Goal: Task Accomplishment & Management: Manage account settings

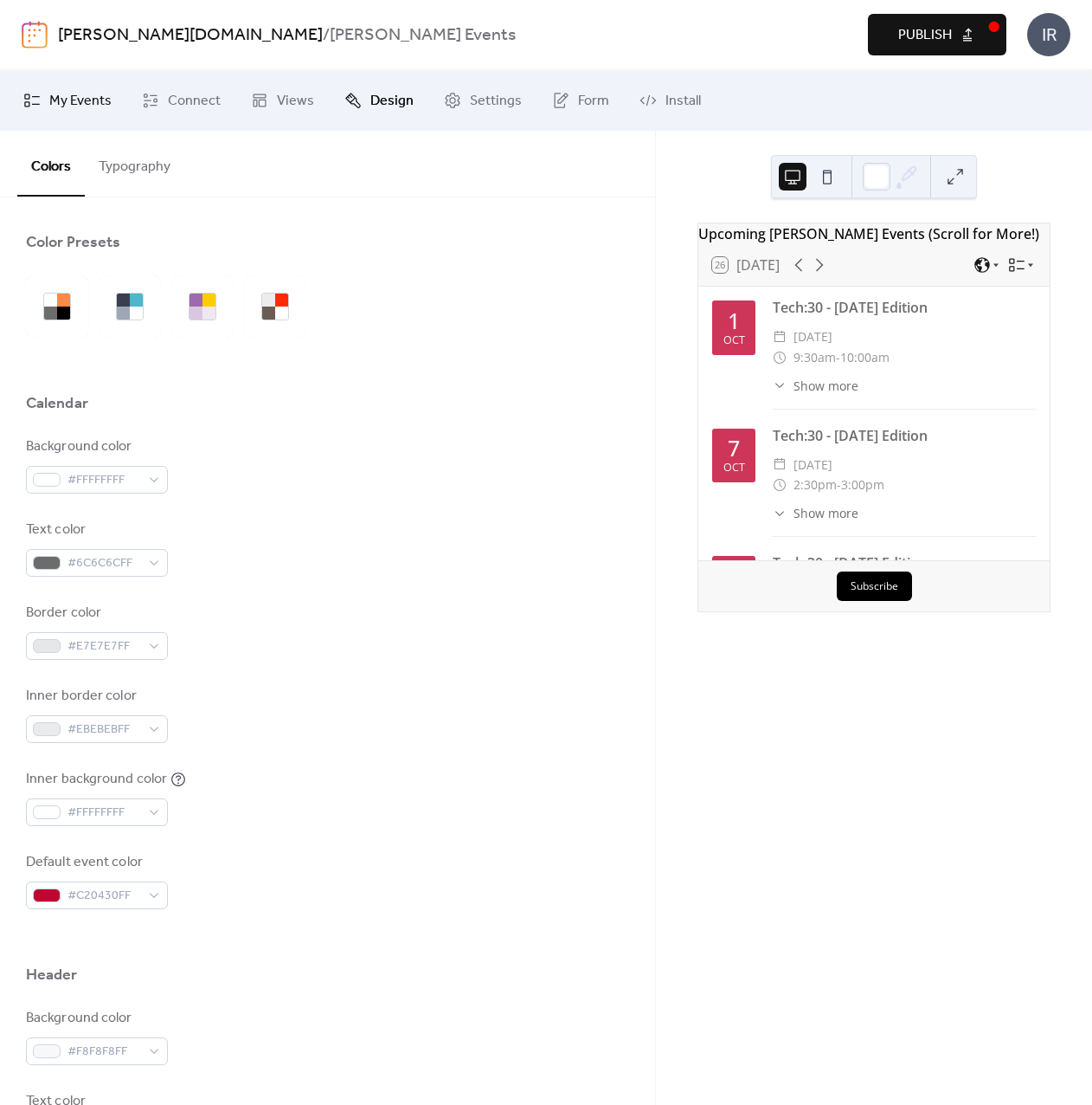
click at [80, 96] on span "My Events" at bounding box center [81, 101] width 62 height 20
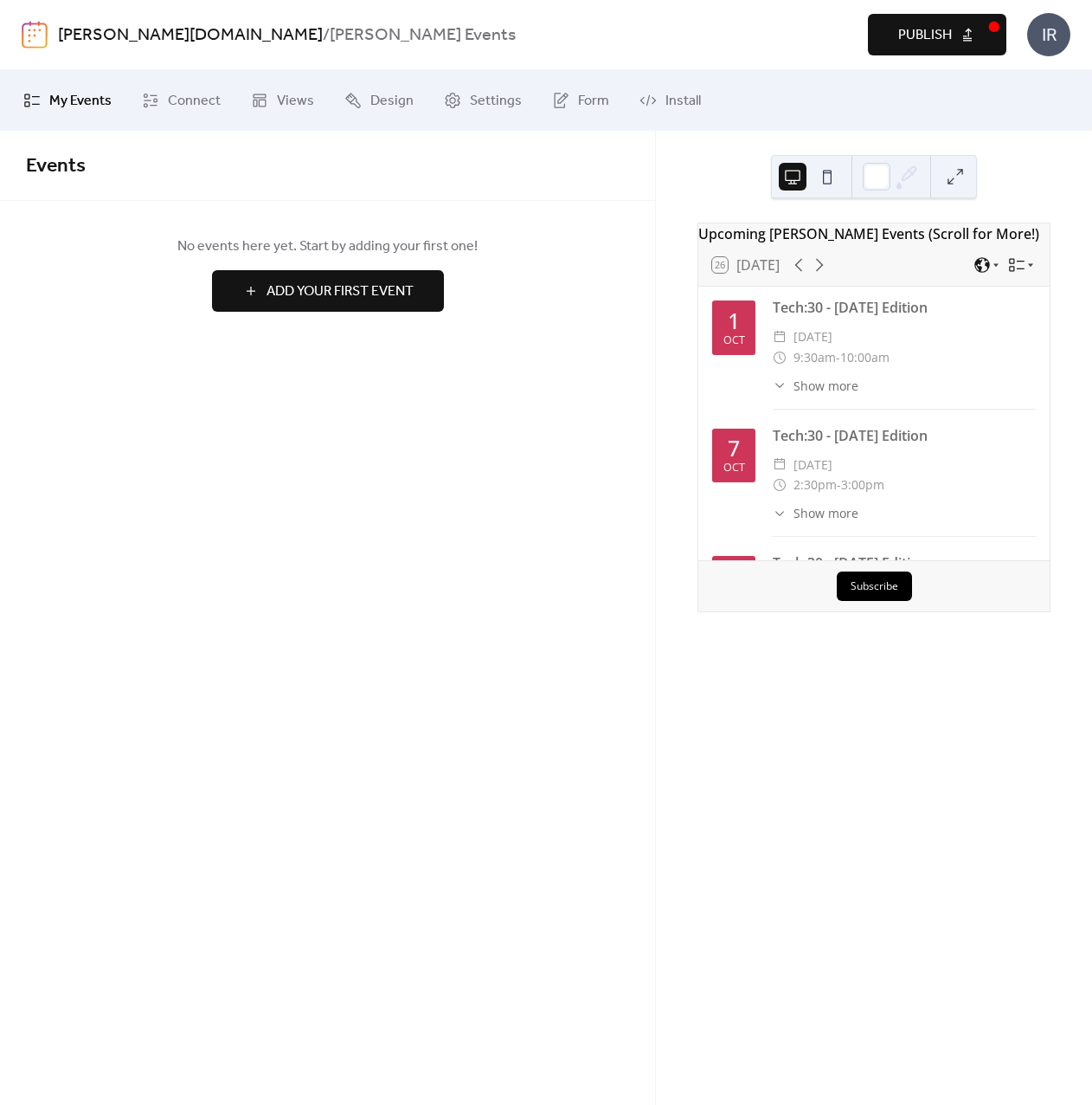
click at [126, 34] on link "[PERSON_NAME][DOMAIN_NAME]" at bounding box center [189, 36] width 264 height 33
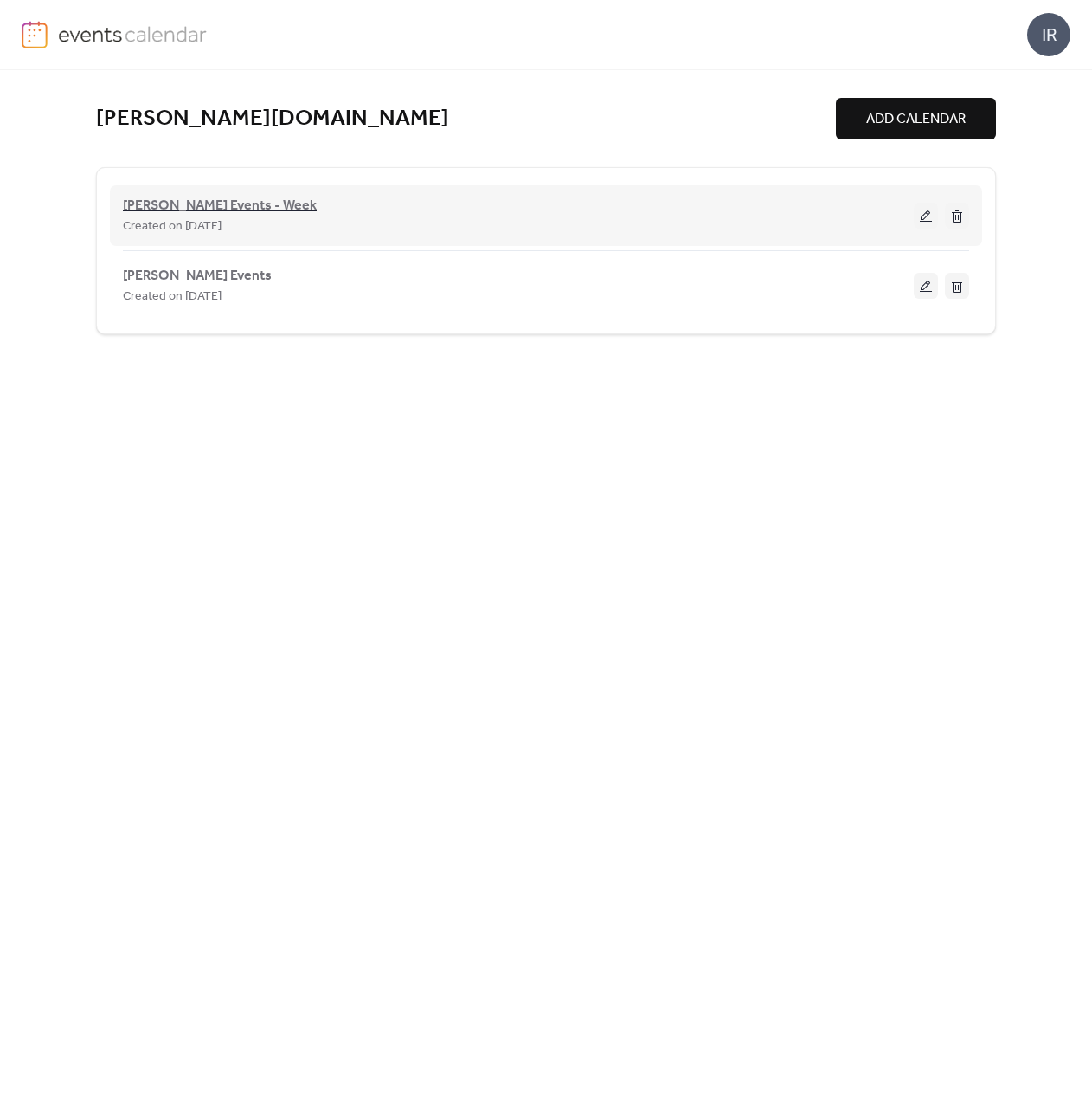
click at [245, 203] on span "[PERSON_NAME] Events - Week" at bounding box center [220, 205] width 194 height 20
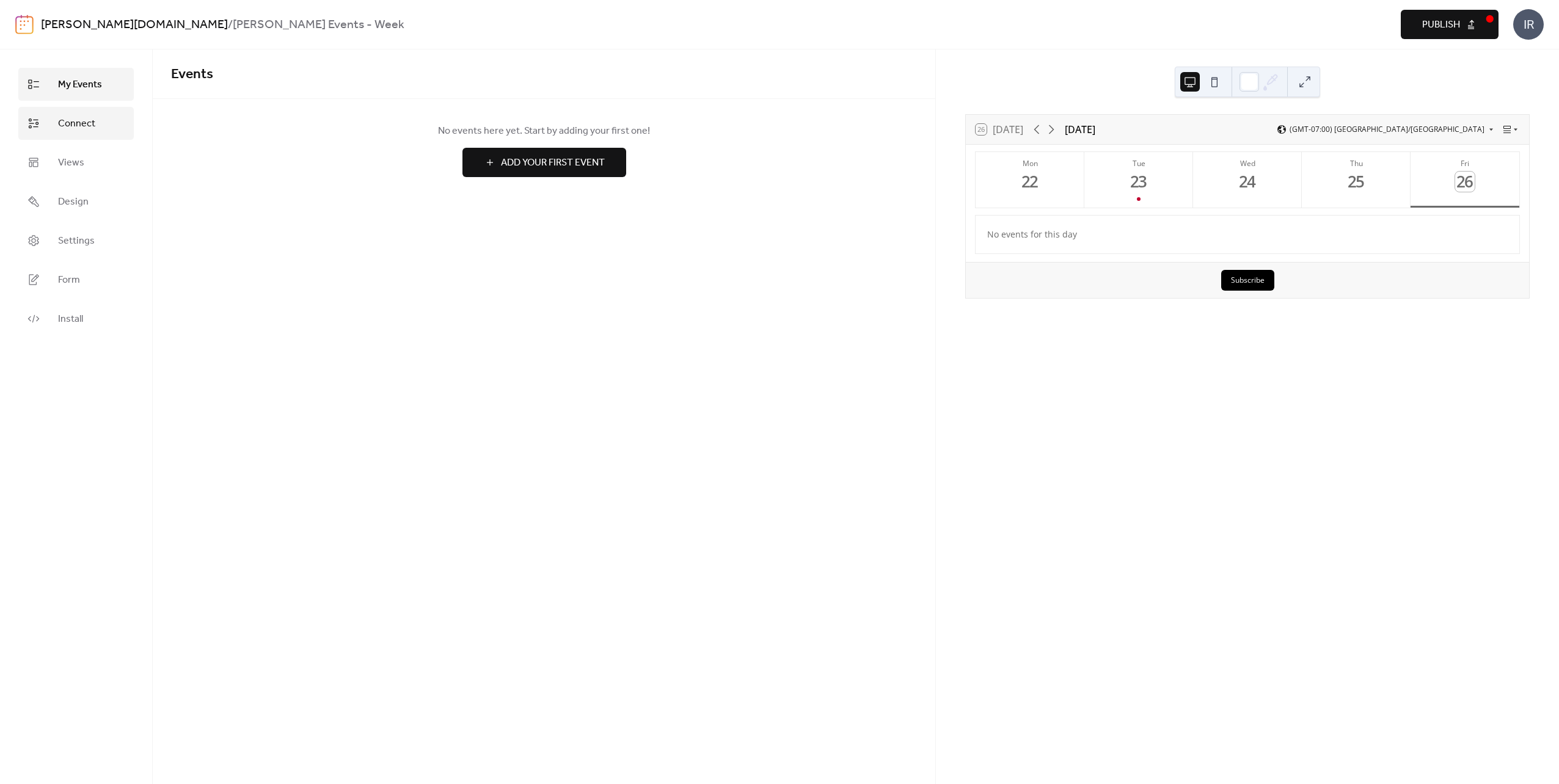
click at [66, 128] on span "Connect" at bounding box center [76, 123] width 37 height 14
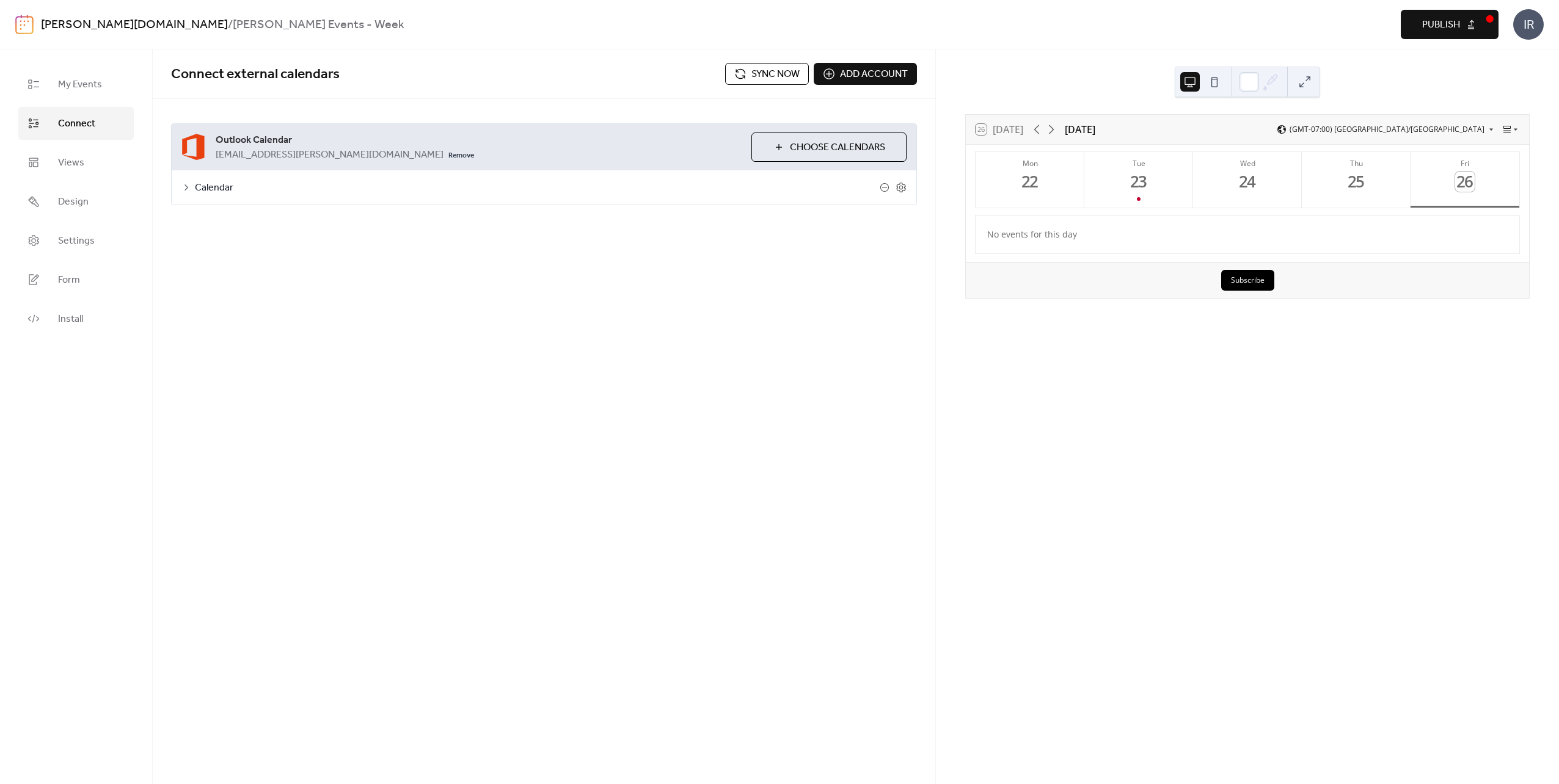
click at [187, 188] on icon at bounding box center [186, 187] width 10 height 10
click at [770, 184] on icon at bounding box center [884, 187] width 10 height 10
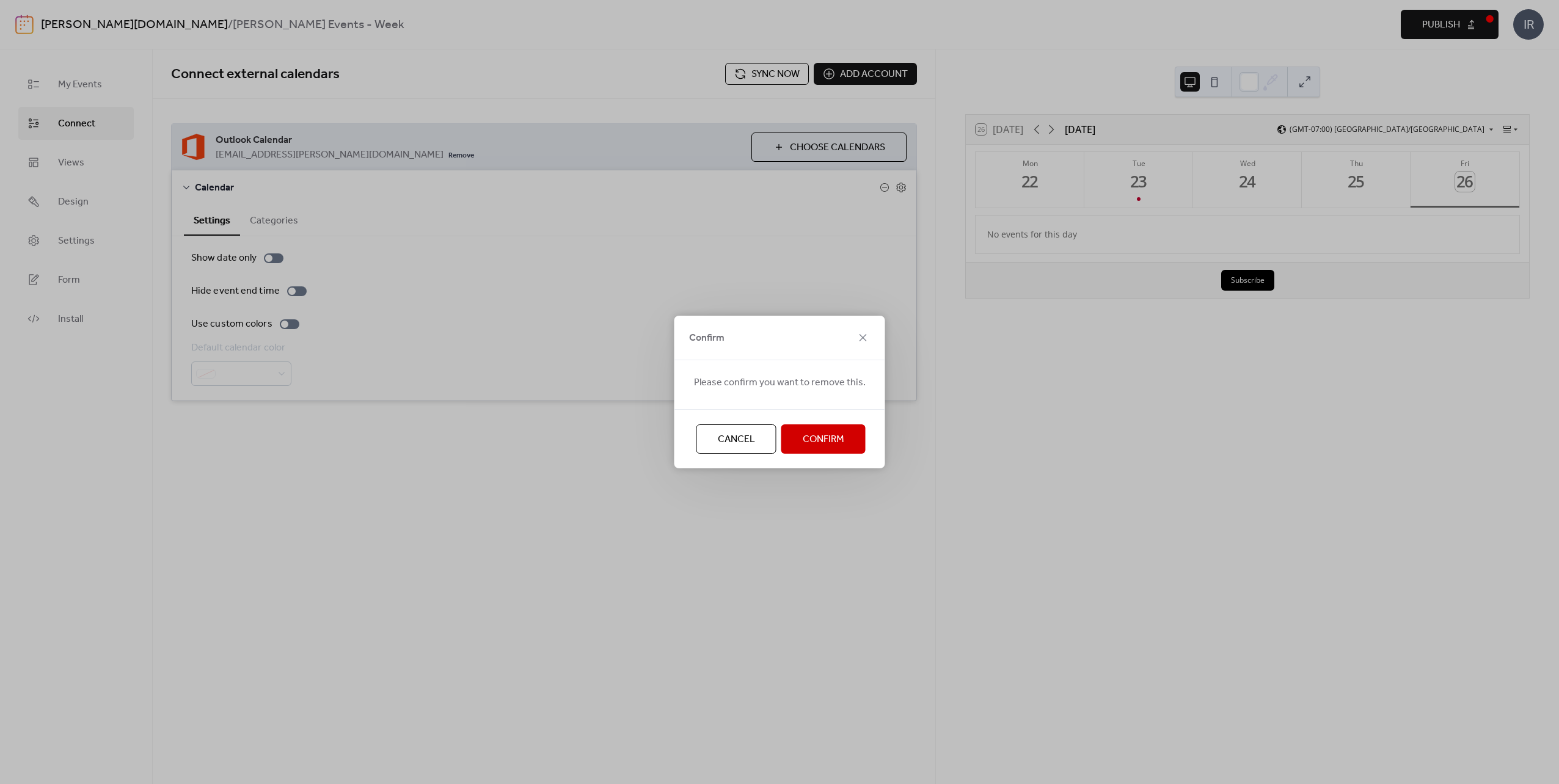
click at [770, 392] on div "Confirm Please confirm you want to remove this. Cancel Confirm" at bounding box center [780, 392] width 1559 height 784
click at [744, 447] on span "Cancel" at bounding box center [736, 439] width 37 height 14
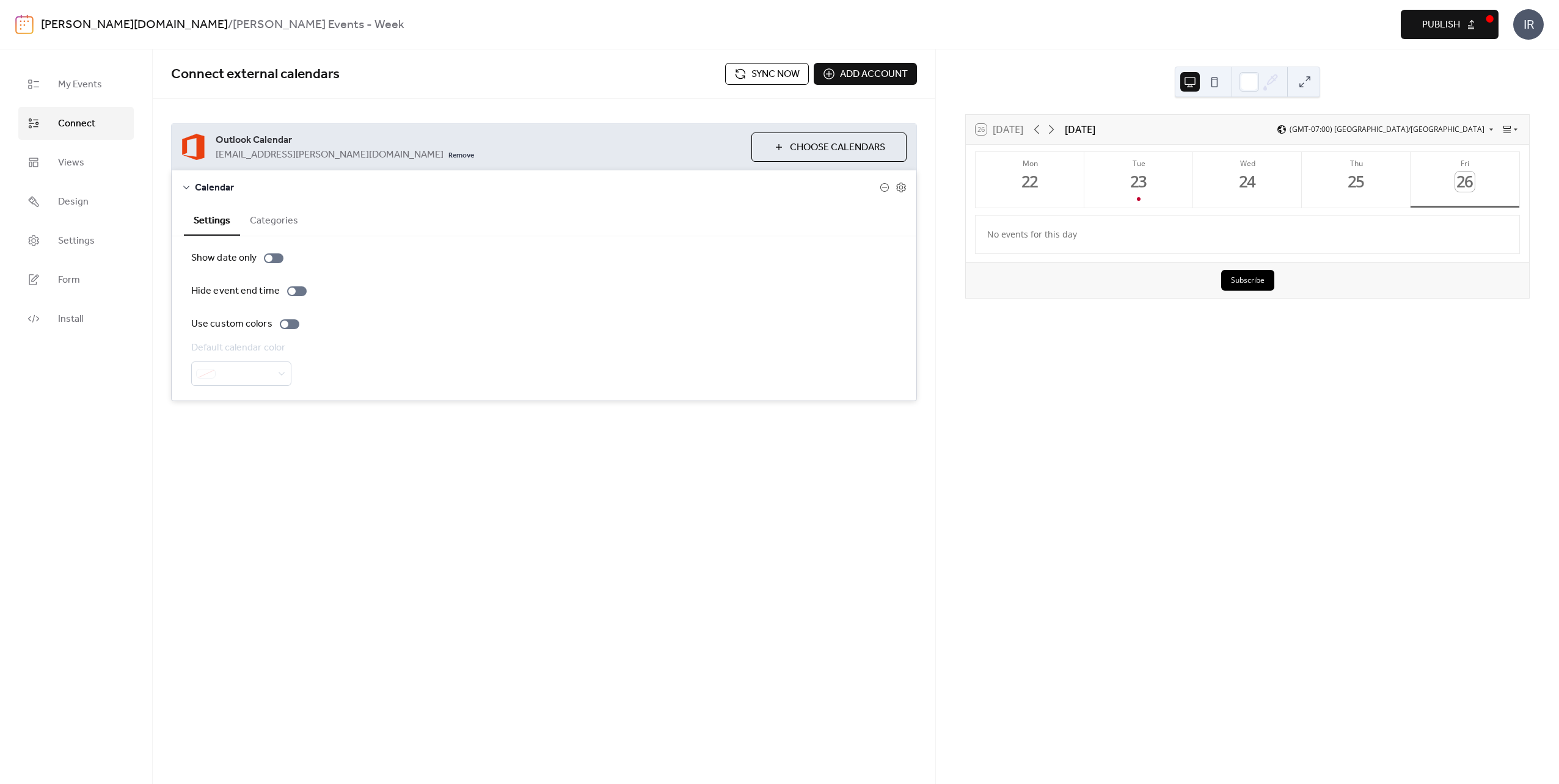
click at [770, 73] on span "Sync now" at bounding box center [775, 74] width 48 height 14
click at [770, 129] on icon at bounding box center [1051, 129] width 14 height 14
click at [770, 187] on button "Wed 1" at bounding box center [1247, 180] width 109 height 56
click at [770, 131] on icon at bounding box center [1051, 129] width 14 height 14
click at [770, 184] on div "7" at bounding box center [1138, 181] width 20 height 20
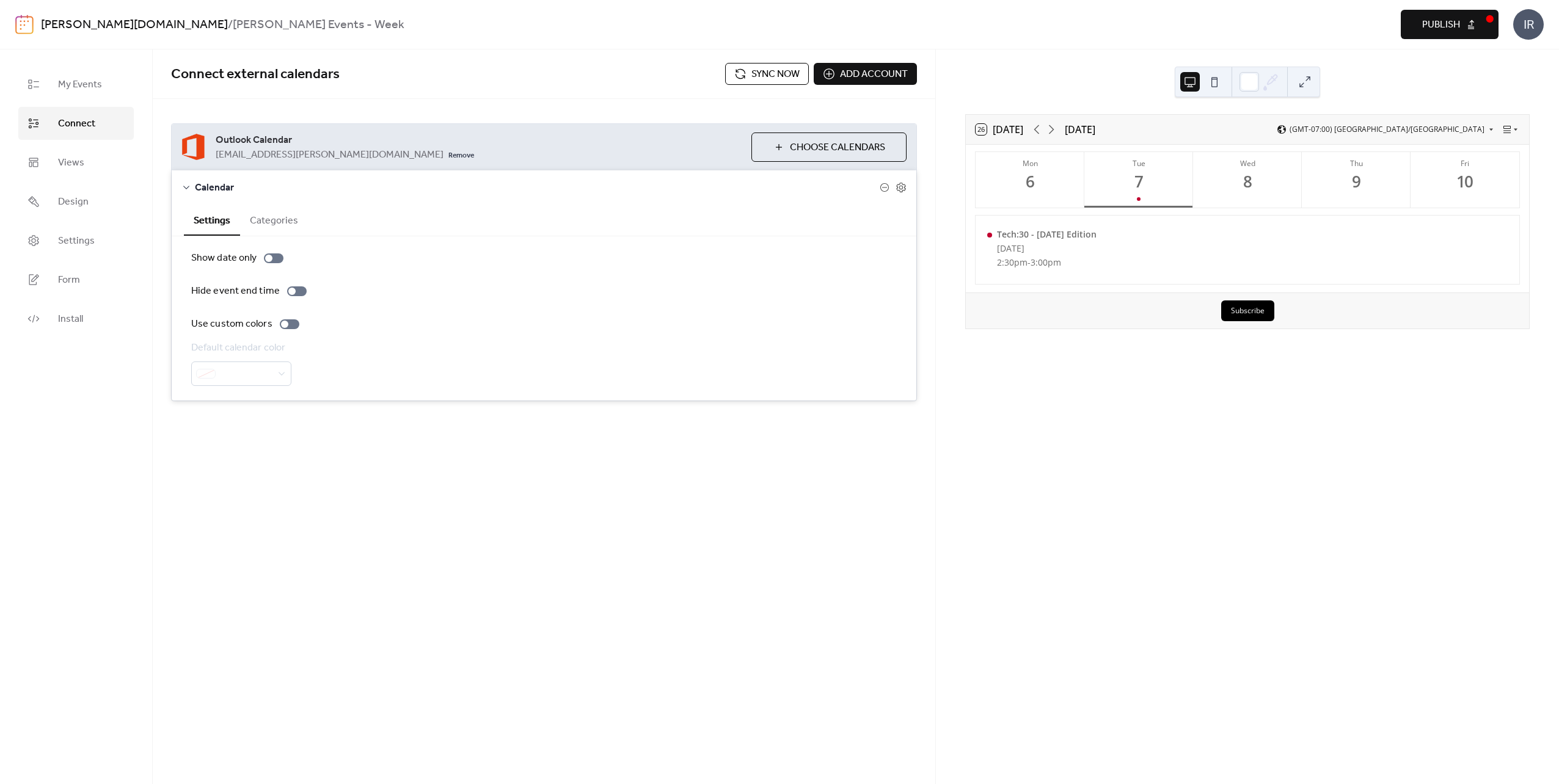
click at [61, 24] on link "[PERSON_NAME][DOMAIN_NAME]" at bounding box center [134, 25] width 187 height 23
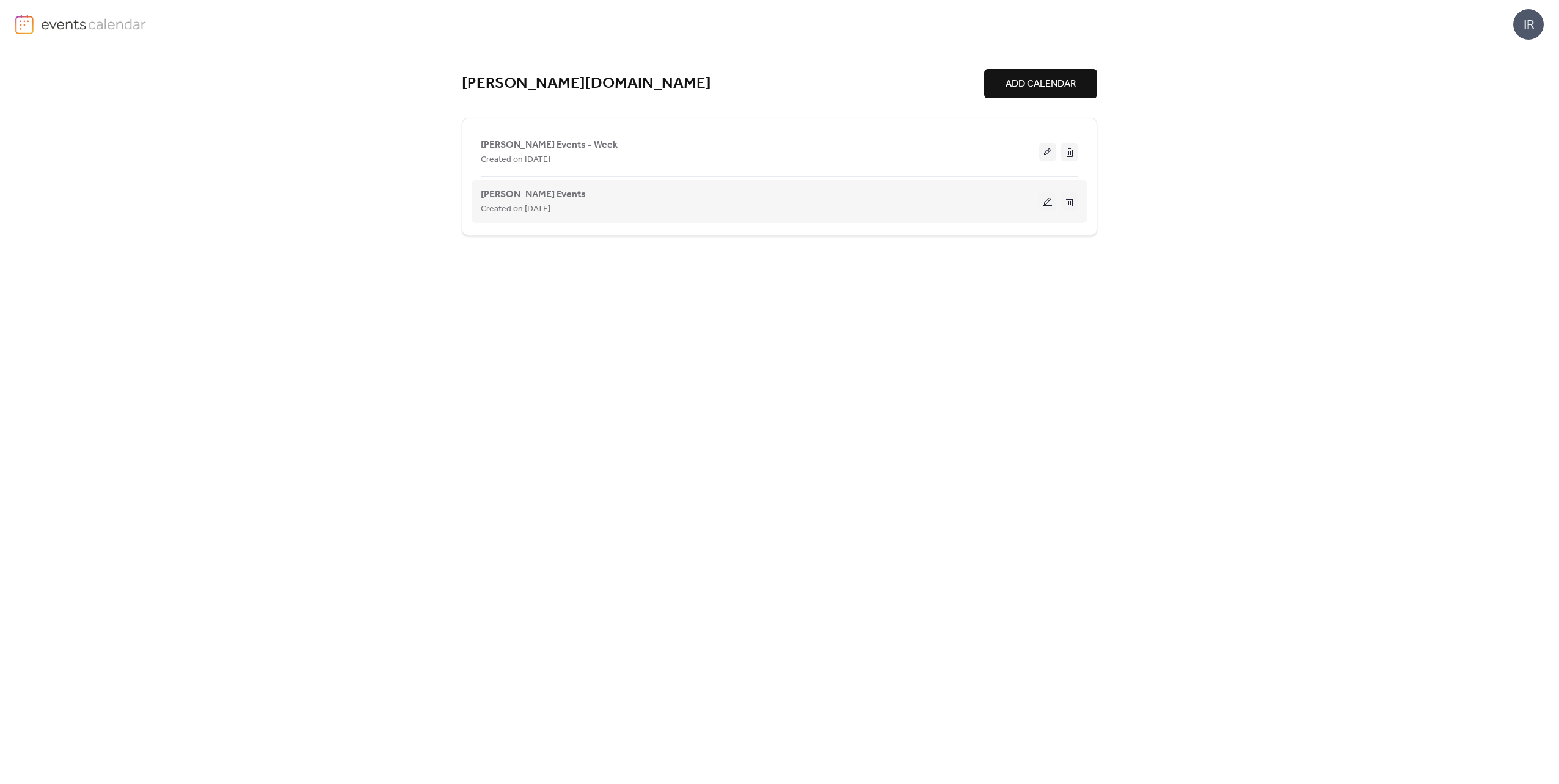
click at [529, 192] on span "[PERSON_NAME] Events" at bounding box center [533, 194] width 105 height 14
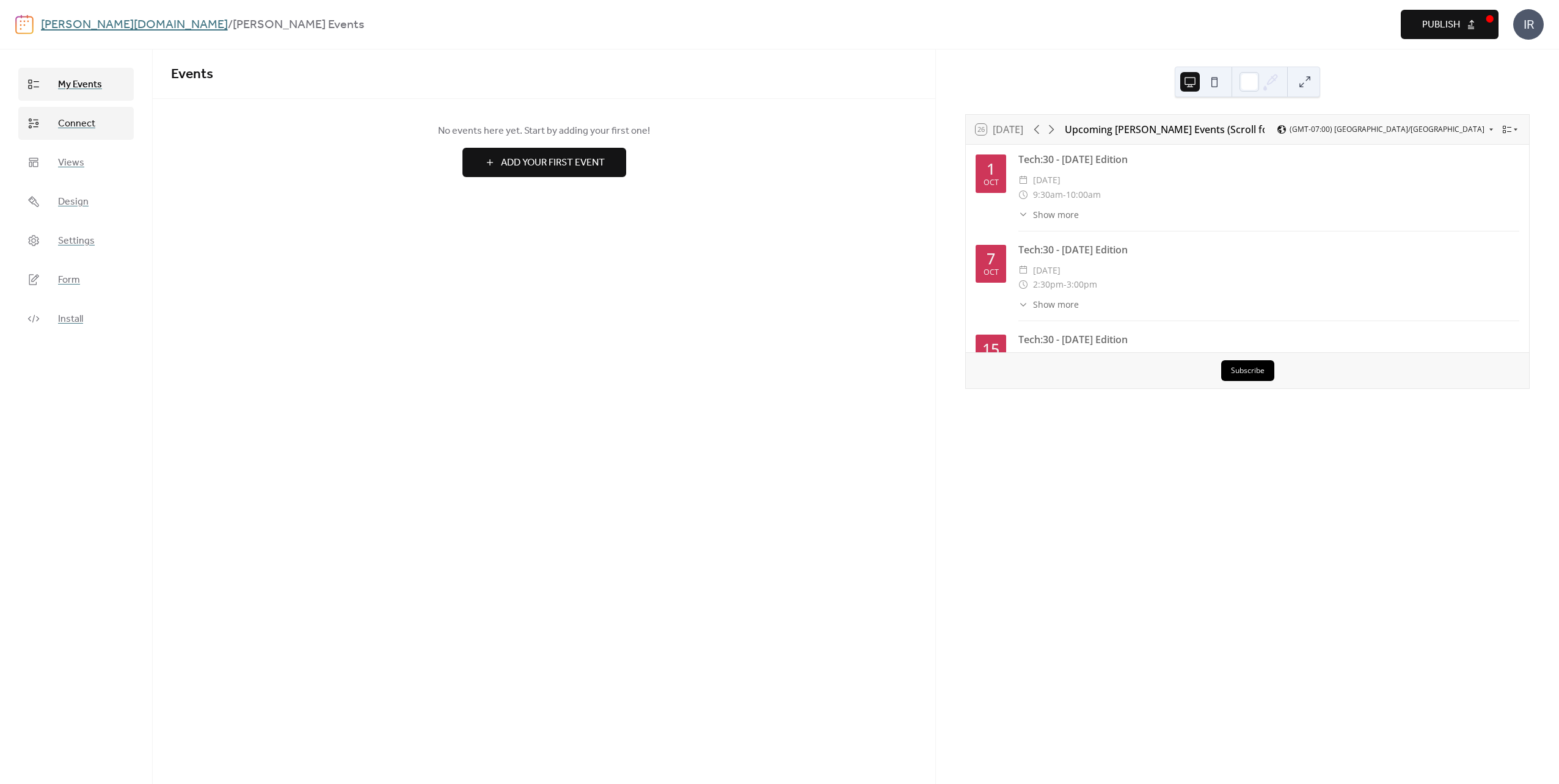
click at [66, 124] on span "Connect" at bounding box center [76, 123] width 37 height 14
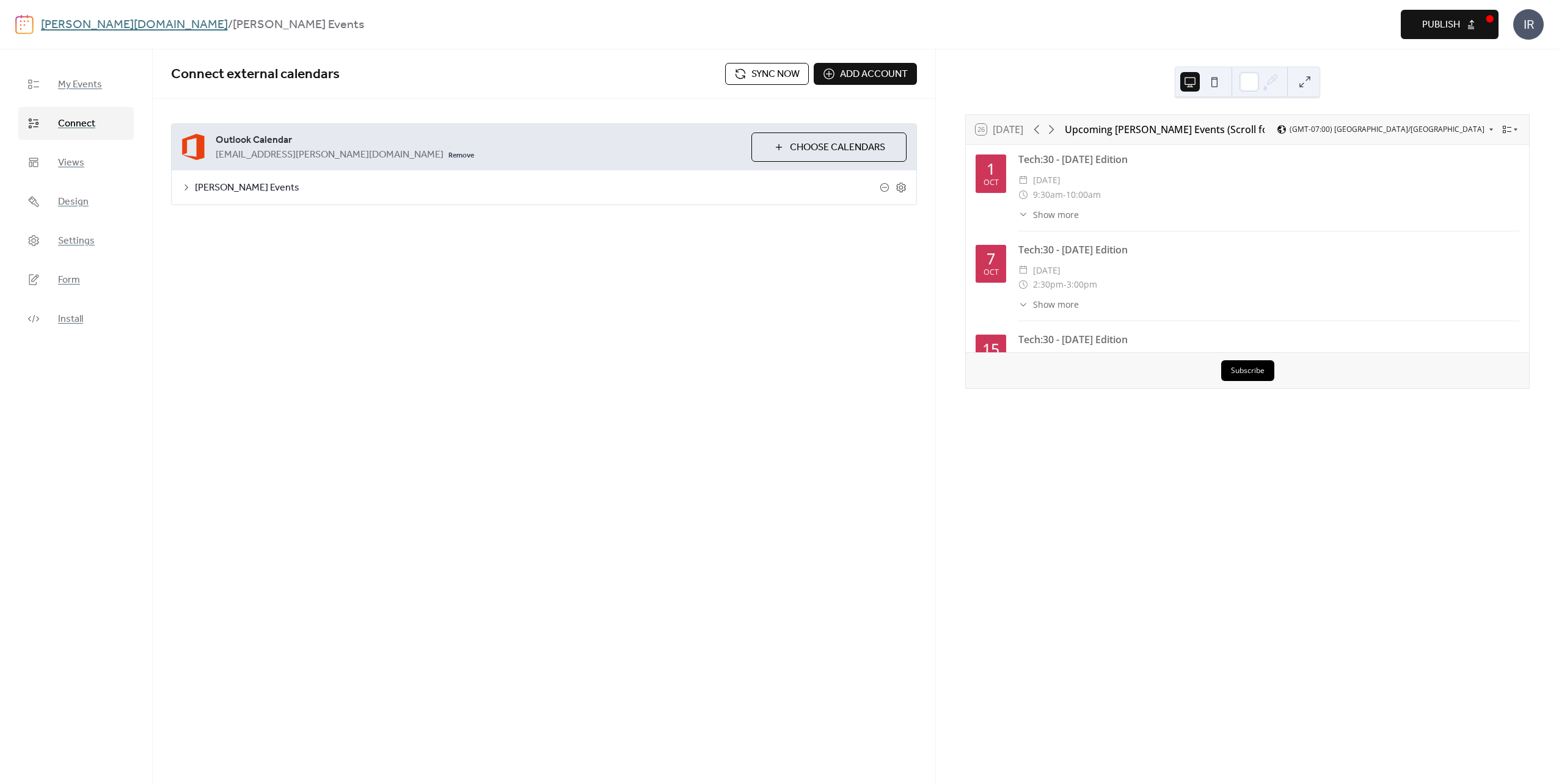
click at [770, 74] on span "Sync now" at bounding box center [775, 74] width 48 height 14
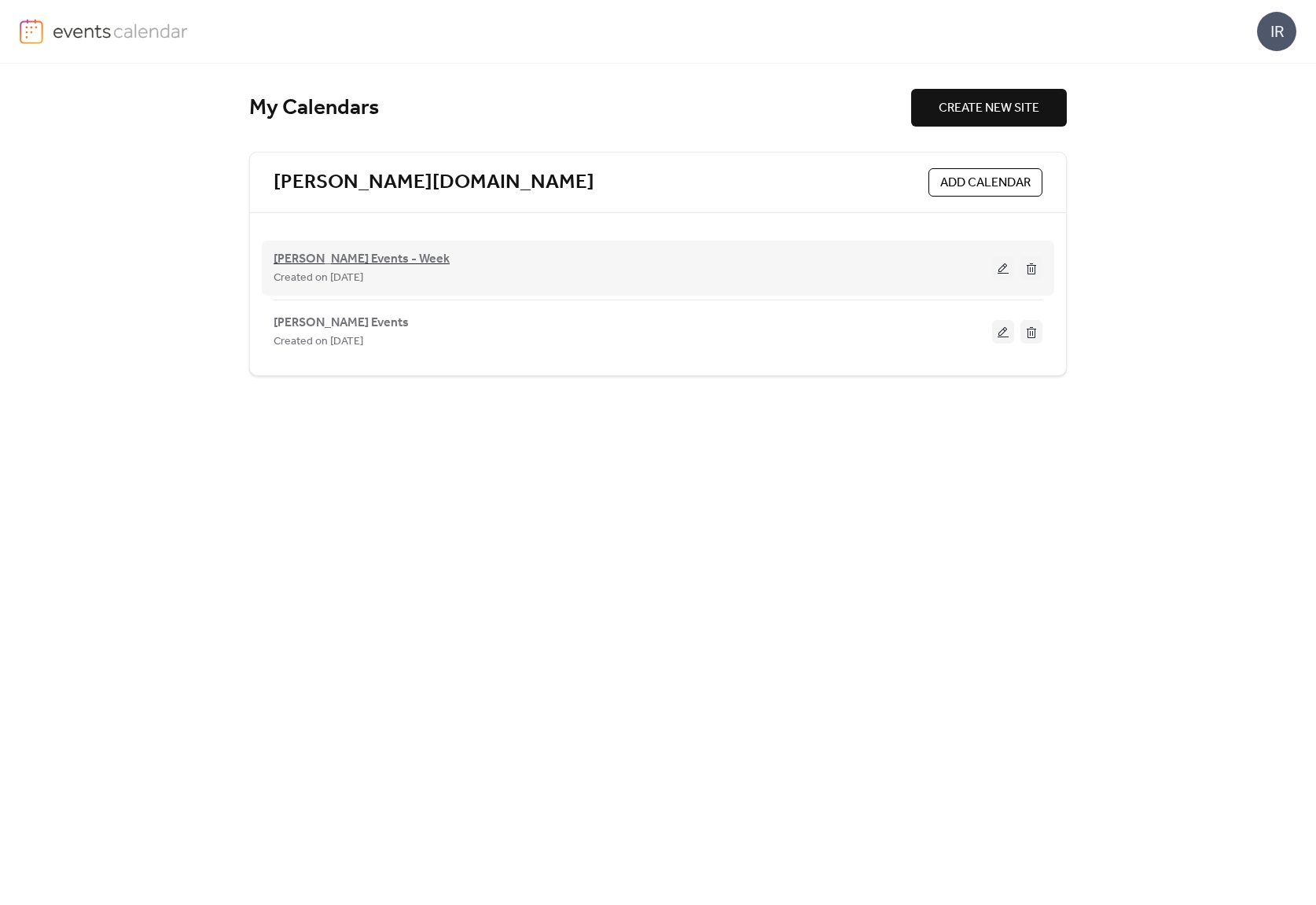
click at [365, 253] on span "[PERSON_NAME] Events - Week" at bounding box center [362, 259] width 176 height 19
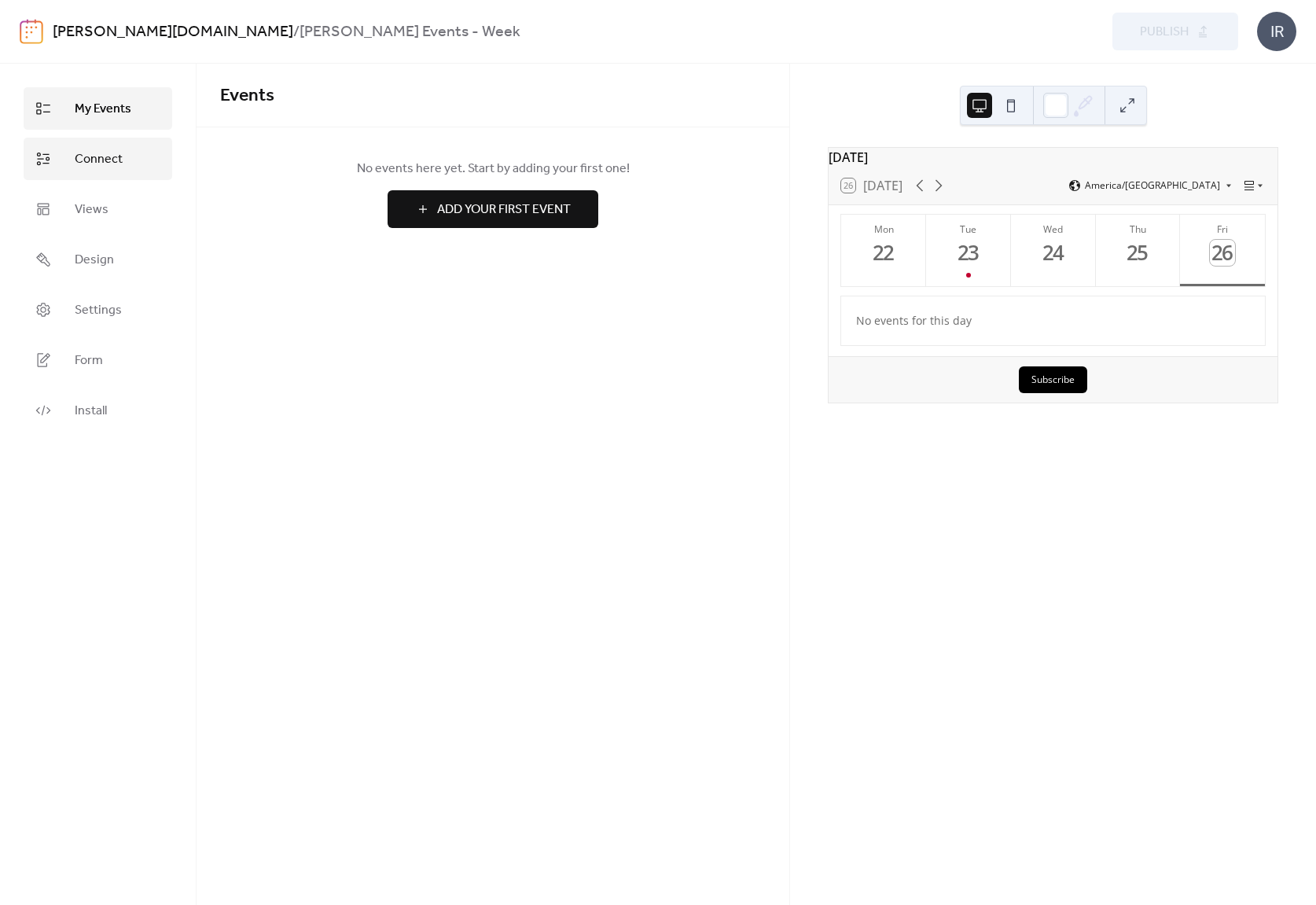
click at [96, 163] on span "Connect" at bounding box center [98, 159] width 48 height 19
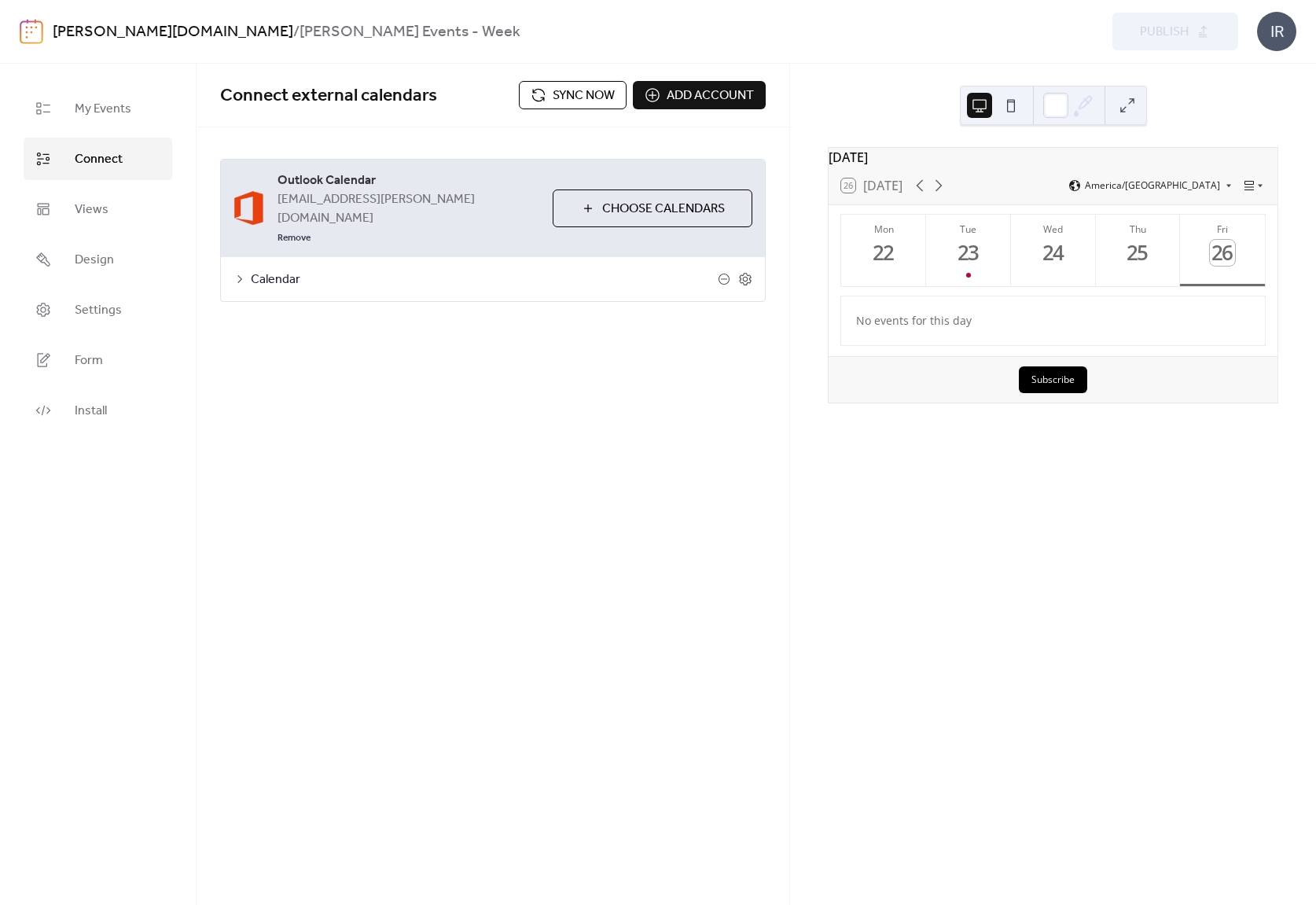
click at [549, 98] on button "Sync now" at bounding box center [572, 95] width 108 height 28
click at [942, 190] on icon at bounding box center [938, 185] width 19 height 19
click at [972, 266] on div "30" at bounding box center [969, 253] width 26 height 26
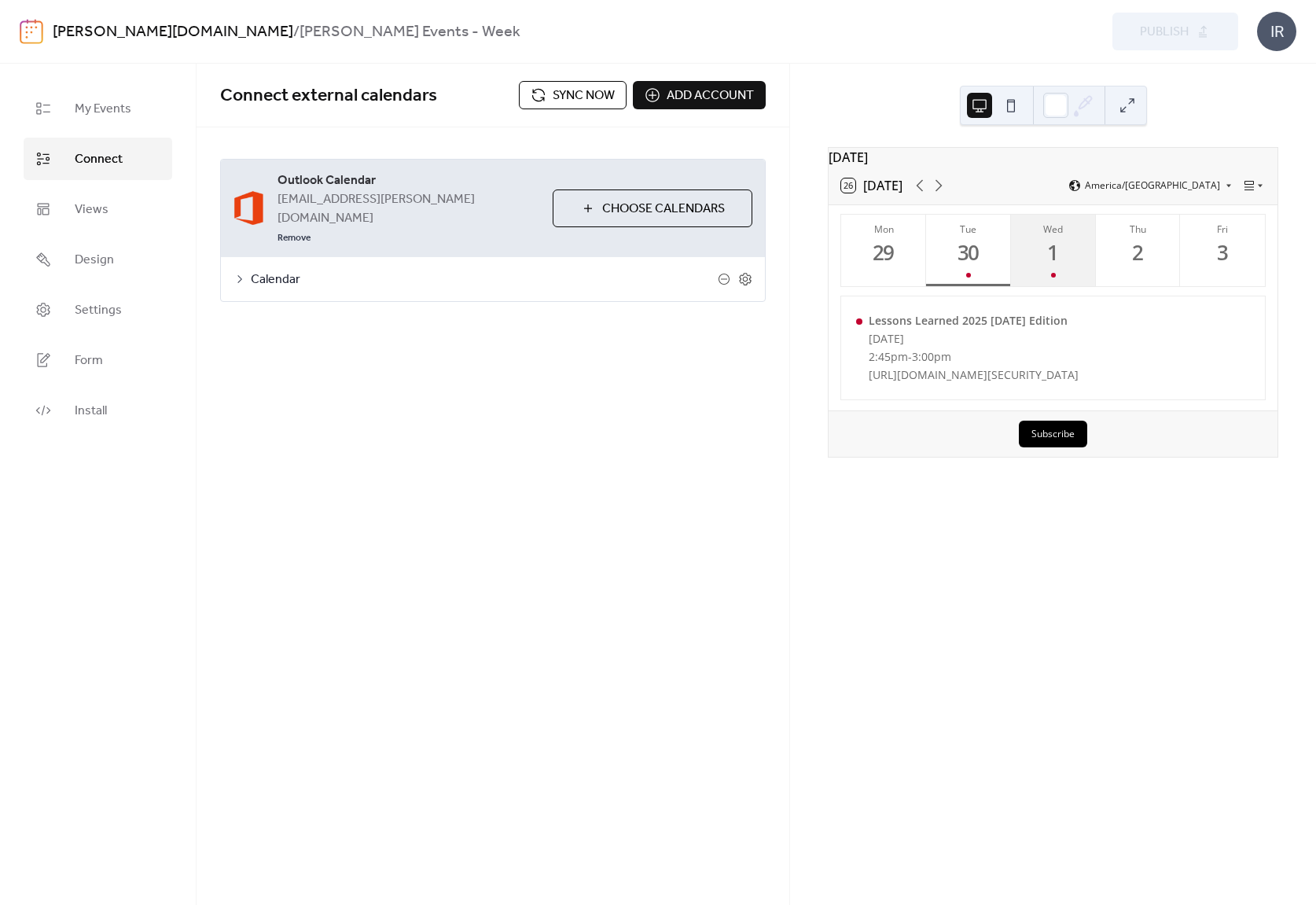
click at [1068, 273] on button "Wed 1" at bounding box center [1054, 250] width 85 height 72
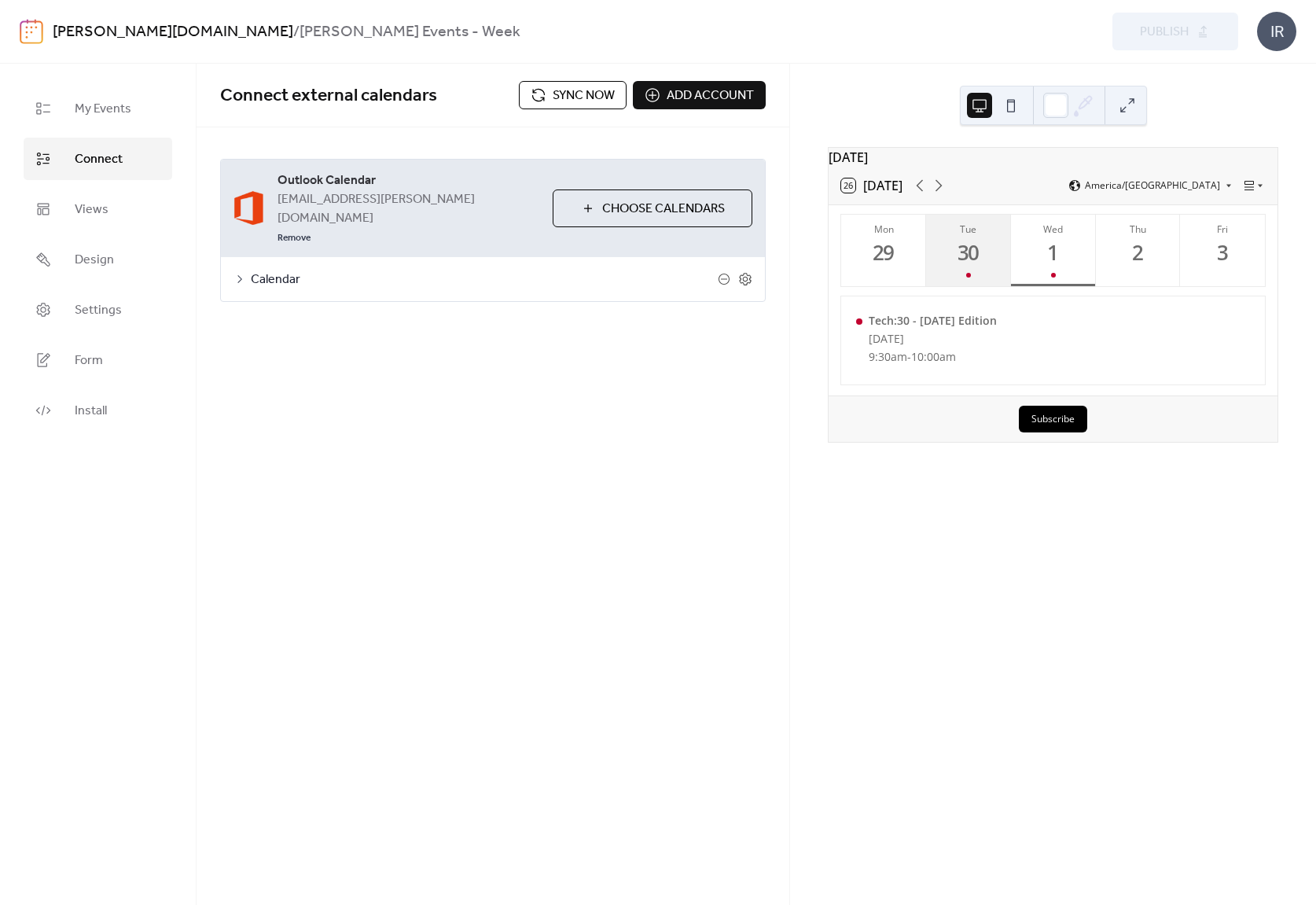
click at [946, 247] on button "Tue 30" at bounding box center [969, 250] width 85 height 72
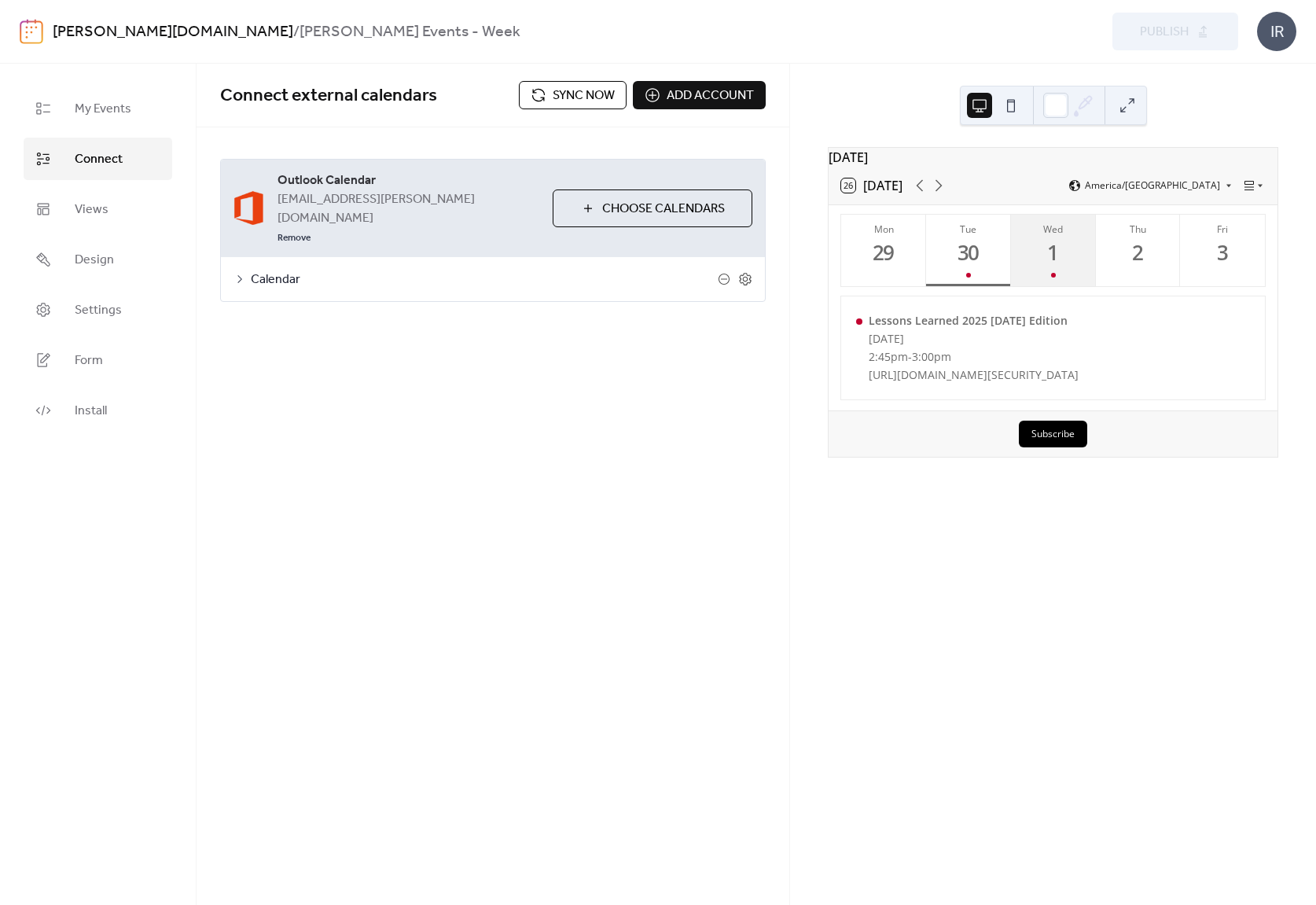
click at [1072, 245] on button "Wed 1" at bounding box center [1054, 250] width 85 height 72
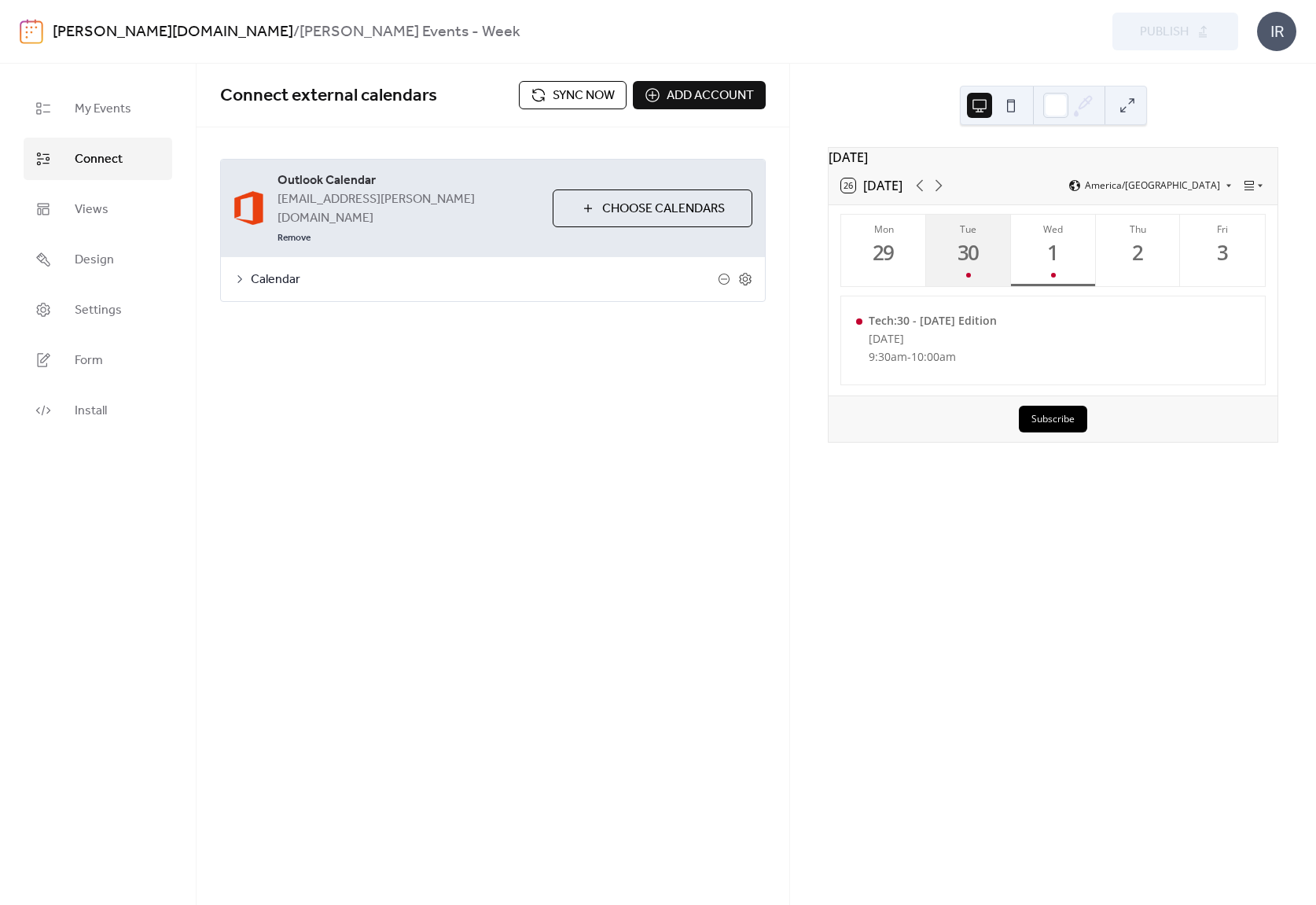
click at [995, 247] on button "Tue 30" at bounding box center [969, 250] width 85 height 72
click at [568, 94] on span "Sync now" at bounding box center [584, 96] width 62 height 19
click at [1055, 265] on div "1" at bounding box center [1052, 253] width 26 height 26
click at [969, 260] on div "30" at bounding box center [969, 253] width 26 height 26
click at [1048, 258] on div "1" at bounding box center [1052, 253] width 26 height 26
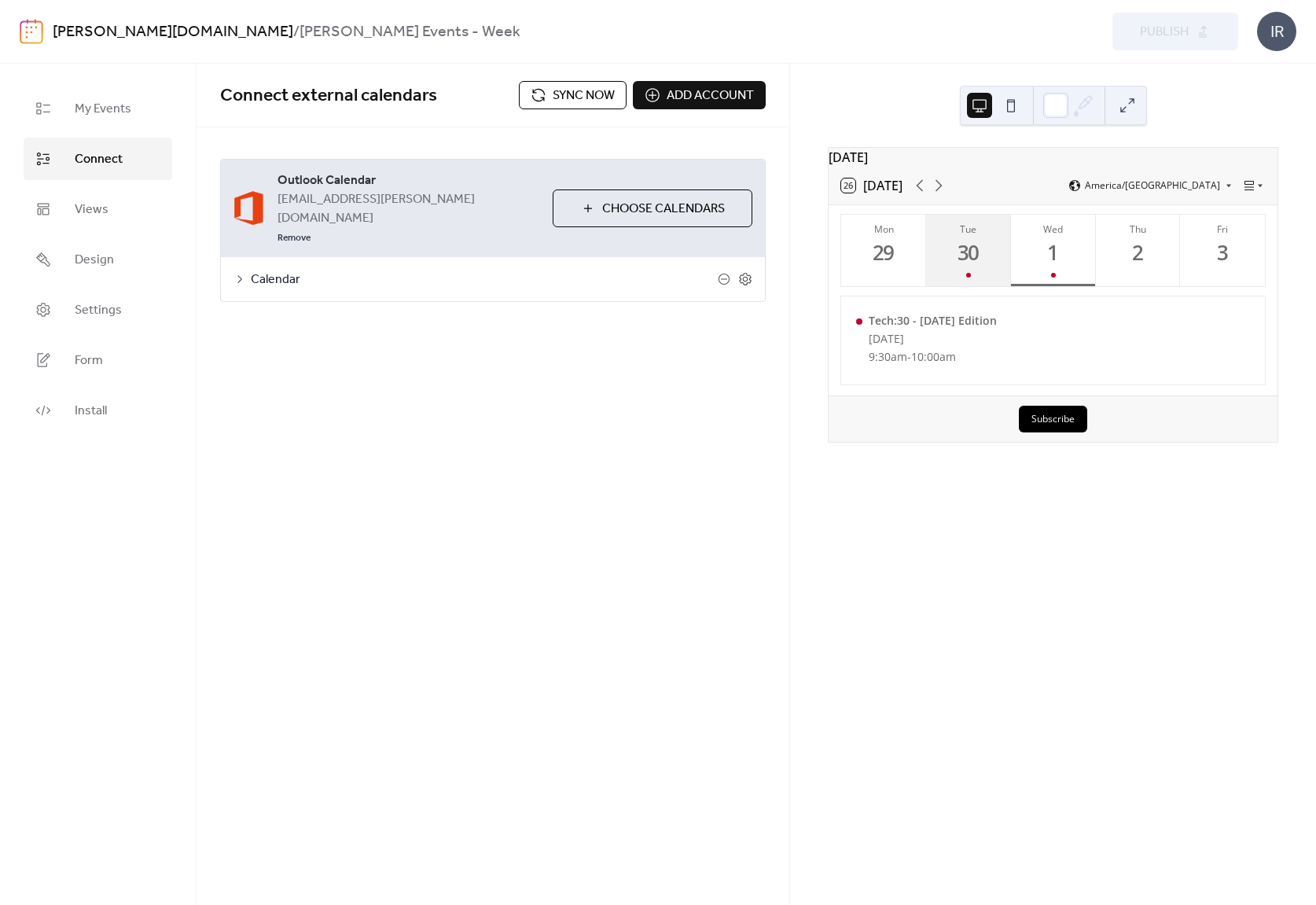
click at [967, 256] on div "30" at bounding box center [969, 253] width 26 height 26
click at [939, 190] on icon at bounding box center [938, 185] width 19 height 19
click at [969, 256] on div "7" at bounding box center [969, 253] width 26 height 26
click at [1046, 260] on div "8" at bounding box center [1052, 253] width 26 height 26
click at [591, 95] on span "Sync now" at bounding box center [584, 96] width 62 height 19
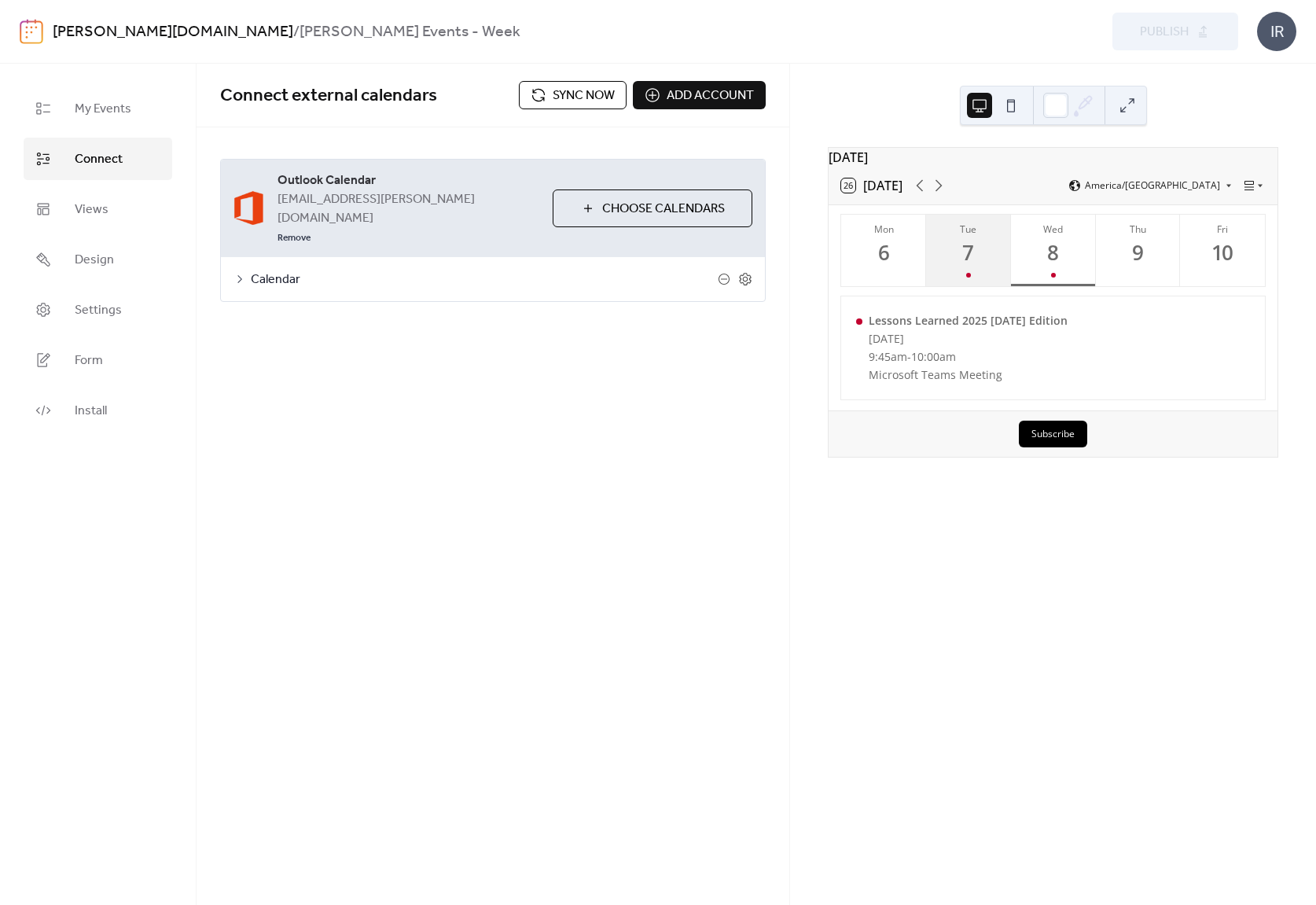
click at [969, 262] on div "7" at bounding box center [969, 253] width 26 height 26
click at [1040, 259] on div "8" at bounding box center [1052, 253] width 26 height 26
click at [581, 98] on span "Sync now" at bounding box center [584, 96] width 62 height 19
click at [570, 94] on span "Sync now" at bounding box center [584, 96] width 62 height 19
click at [973, 266] on div "7" at bounding box center [969, 253] width 26 height 26
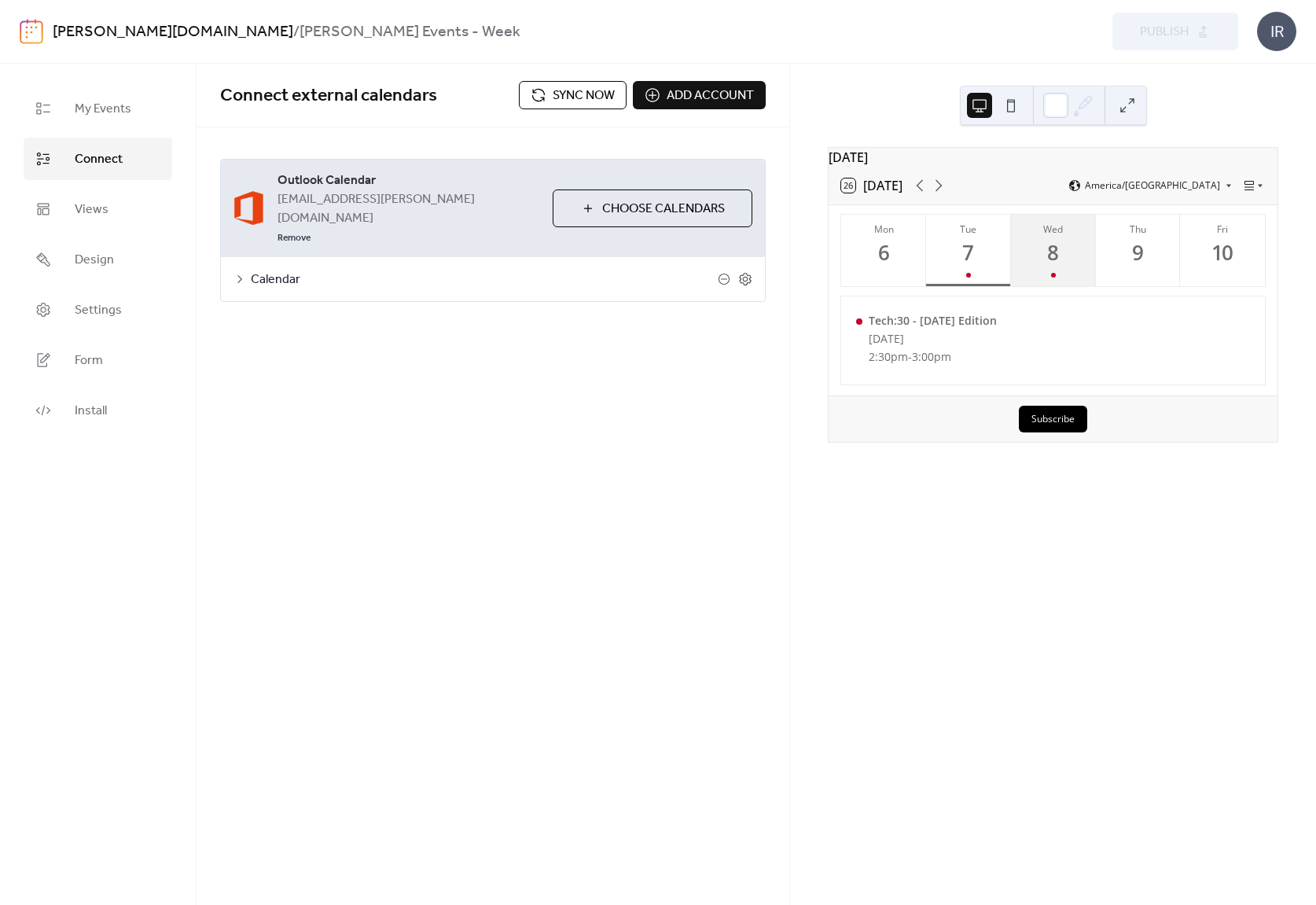
click at [1063, 256] on button "Wed 8" at bounding box center [1054, 250] width 85 height 72
click at [942, 195] on icon at bounding box center [938, 185] width 19 height 19
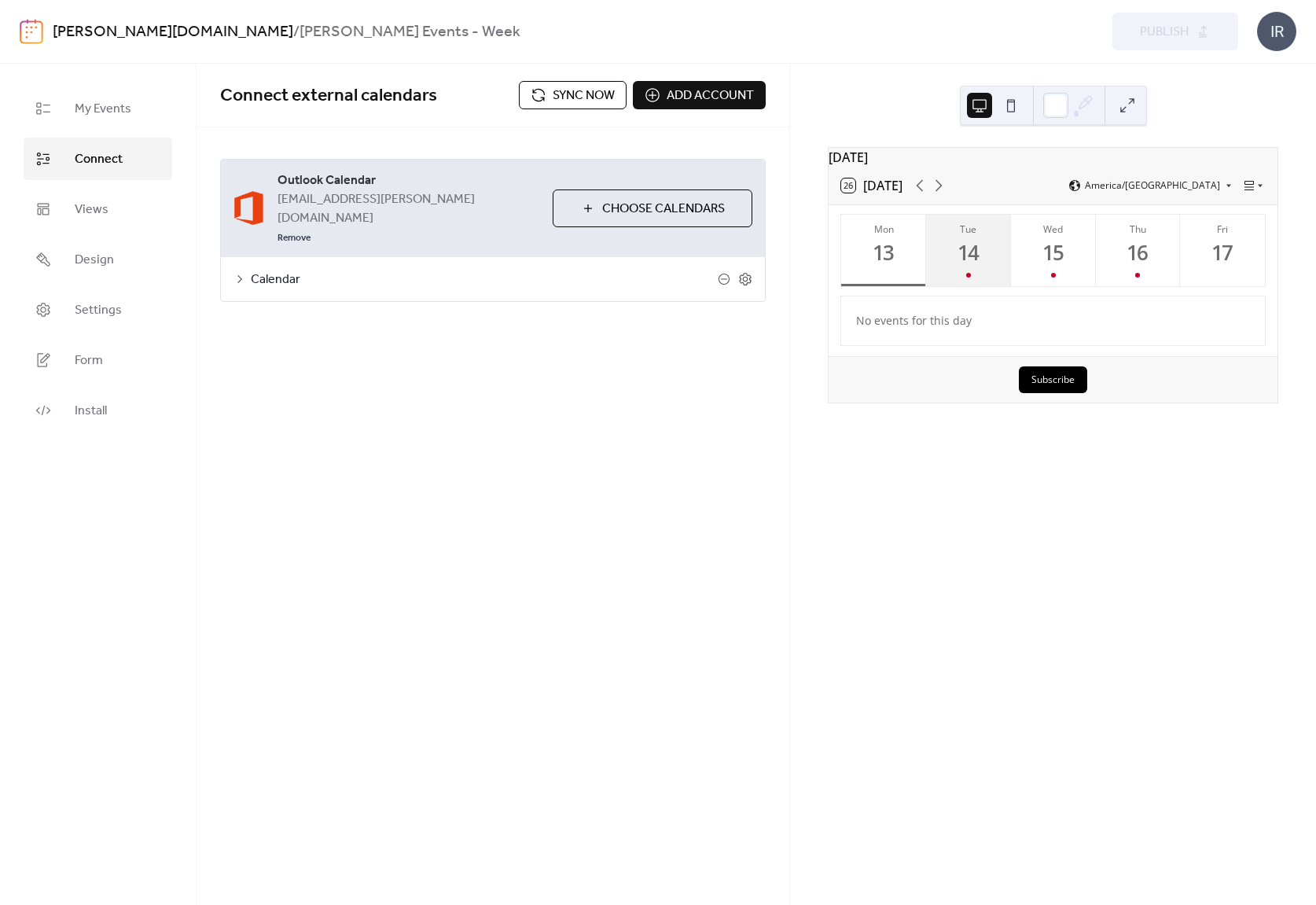
click at [974, 266] on div "14" at bounding box center [969, 253] width 26 height 26
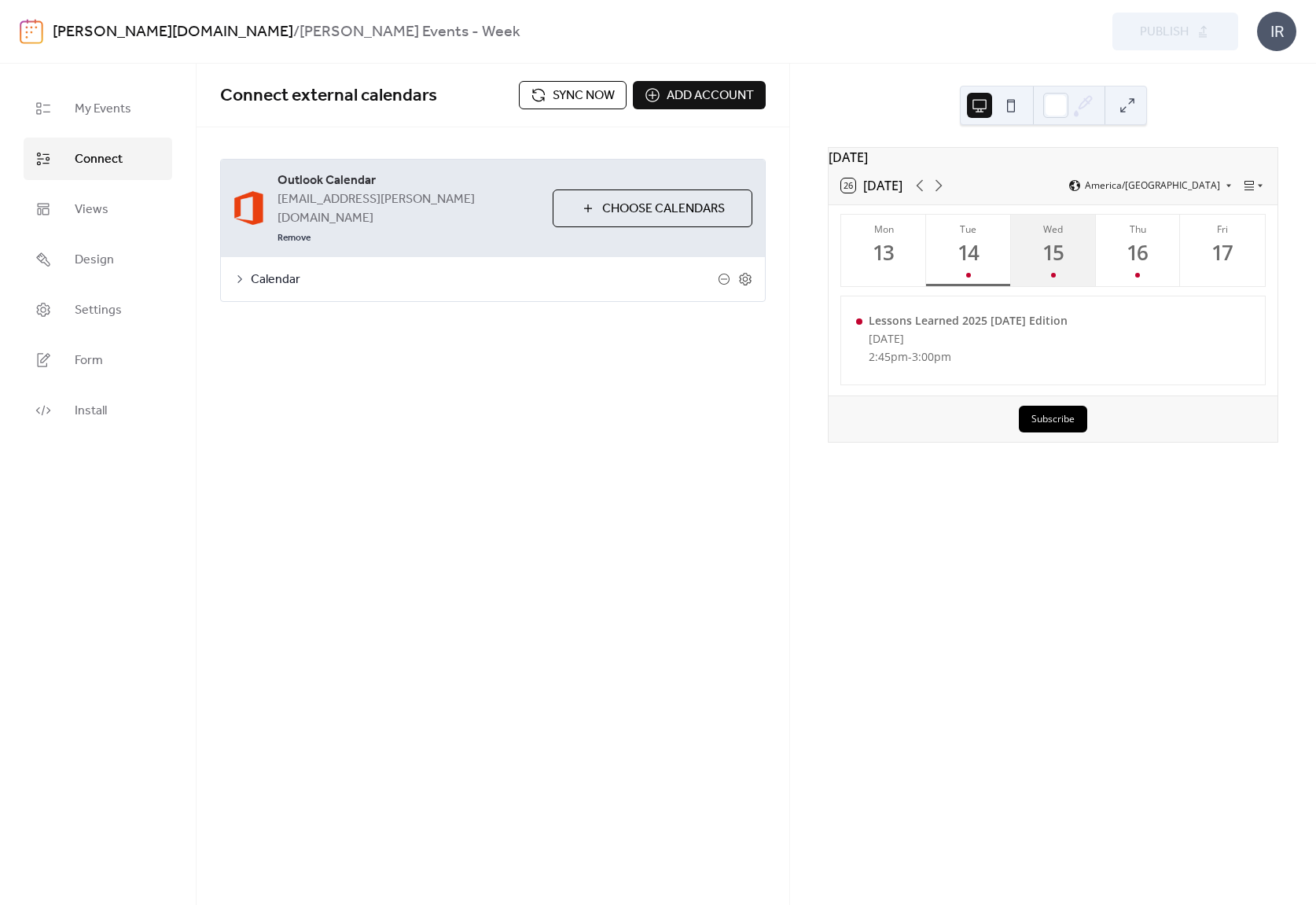
click at [1062, 261] on div "15" at bounding box center [1052, 253] width 26 height 26
click at [940, 194] on icon at bounding box center [938, 185] width 19 height 19
click at [1056, 266] on div "22" at bounding box center [1052, 253] width 26 height 26
click at [972, 263] on div "21" at bounding box center [969, 253] width 26 height 26
click at [868, 191] on button "26 Today" at bounding box center [872, 185] width 73 height 22
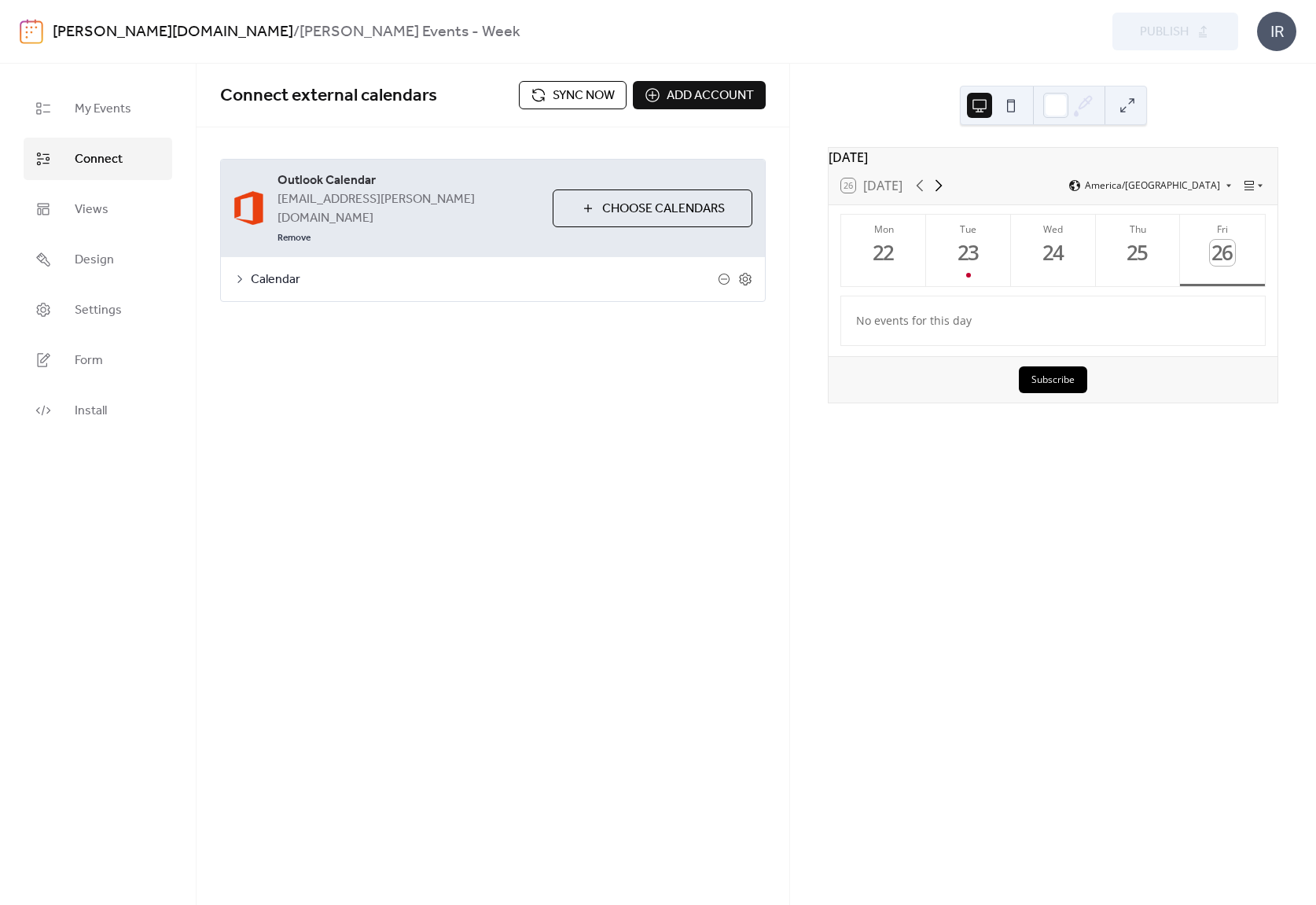
click at [938, 194] on icon at bounding box center [938, 185] width 19 height 19
click at [1068, 263] on button "Wed 1" at bounding box center [1054, 250] width 85 height 72
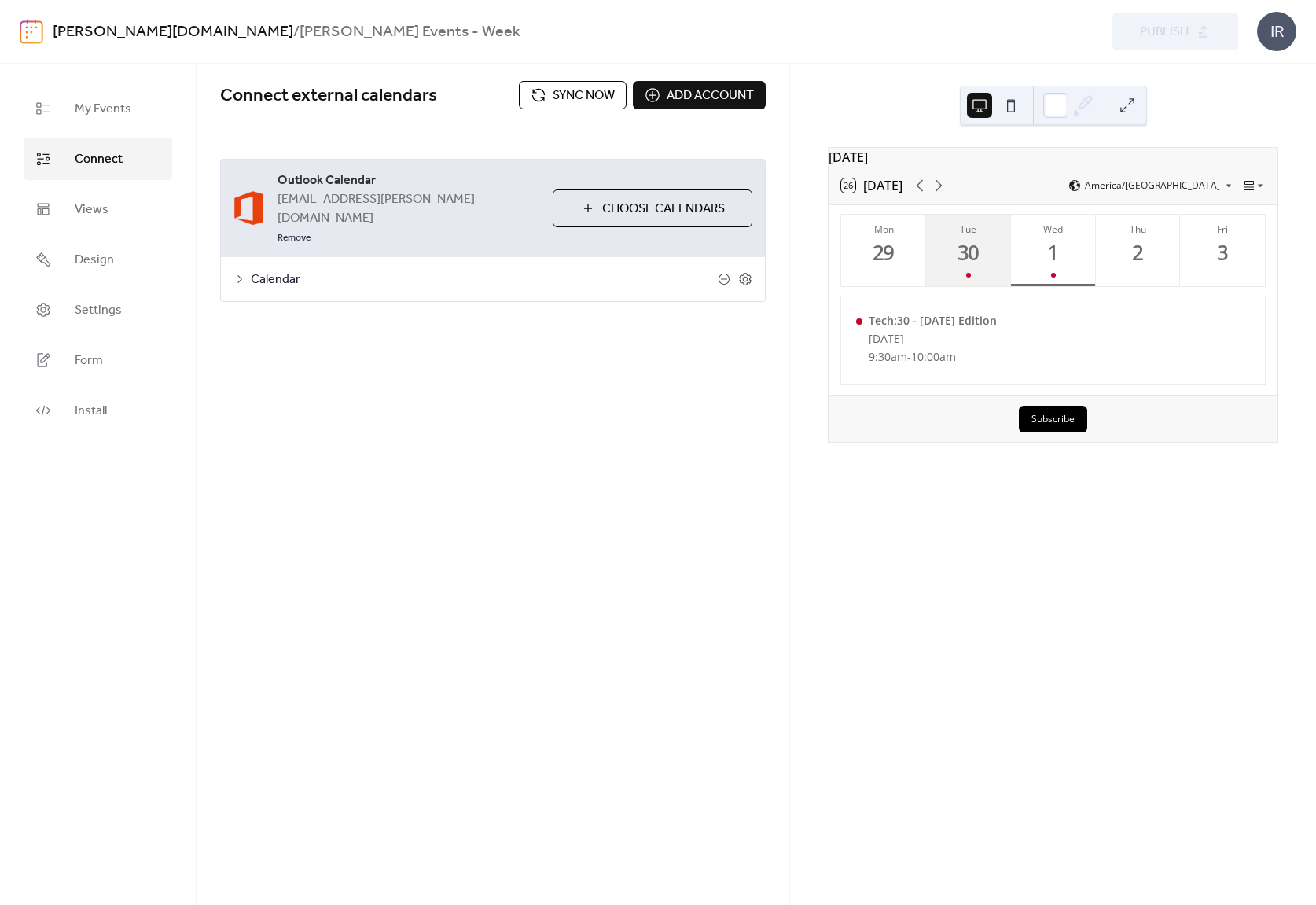
click at [986, 259] on button "Tue 30" at bounding box center [969, 250] width 85 height 72
click at [1050, 266] on div "1" at bounding box center [1052, 253] width 26 height 26
click at [985, 268] on button "Tue 30" at bounding box center [969, 250] width 85 height 72
click at [796, 559] on div "September 2025 26 Today America/Denver Mon 29 Tue 30 Wed 1 Thu 2 Fri 3 Lessons …" at bounding box center [1052, 484] width 526 height 841
click at [99, 35] on link "[PERSON_NAME][DOMAIN_NAME]" at bounding box center [172, 33] width 240 height 30
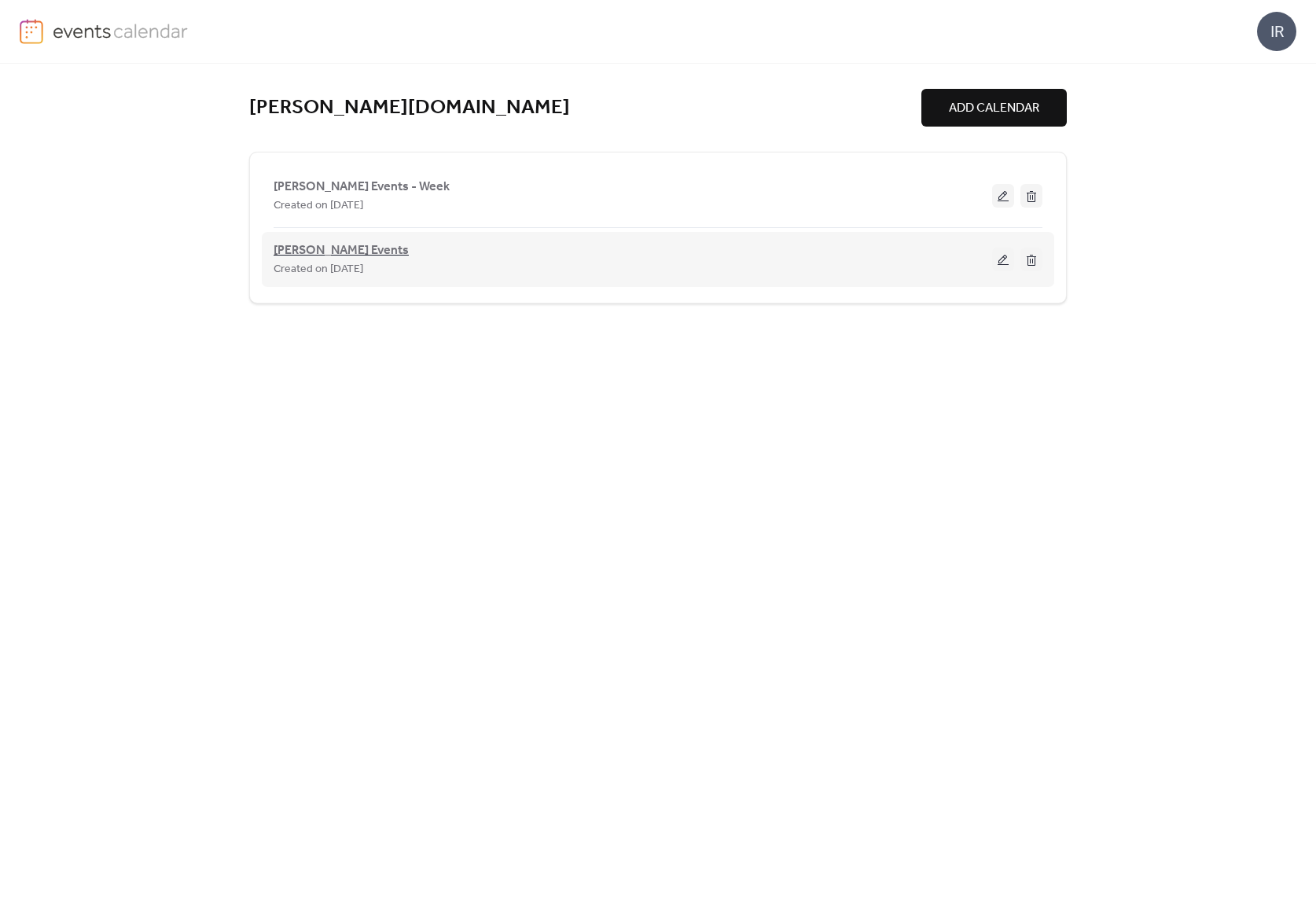
click at [343, 247] on span "[PERSON_NAME] Events" at bounding box center [341, 250] width 136 height 19
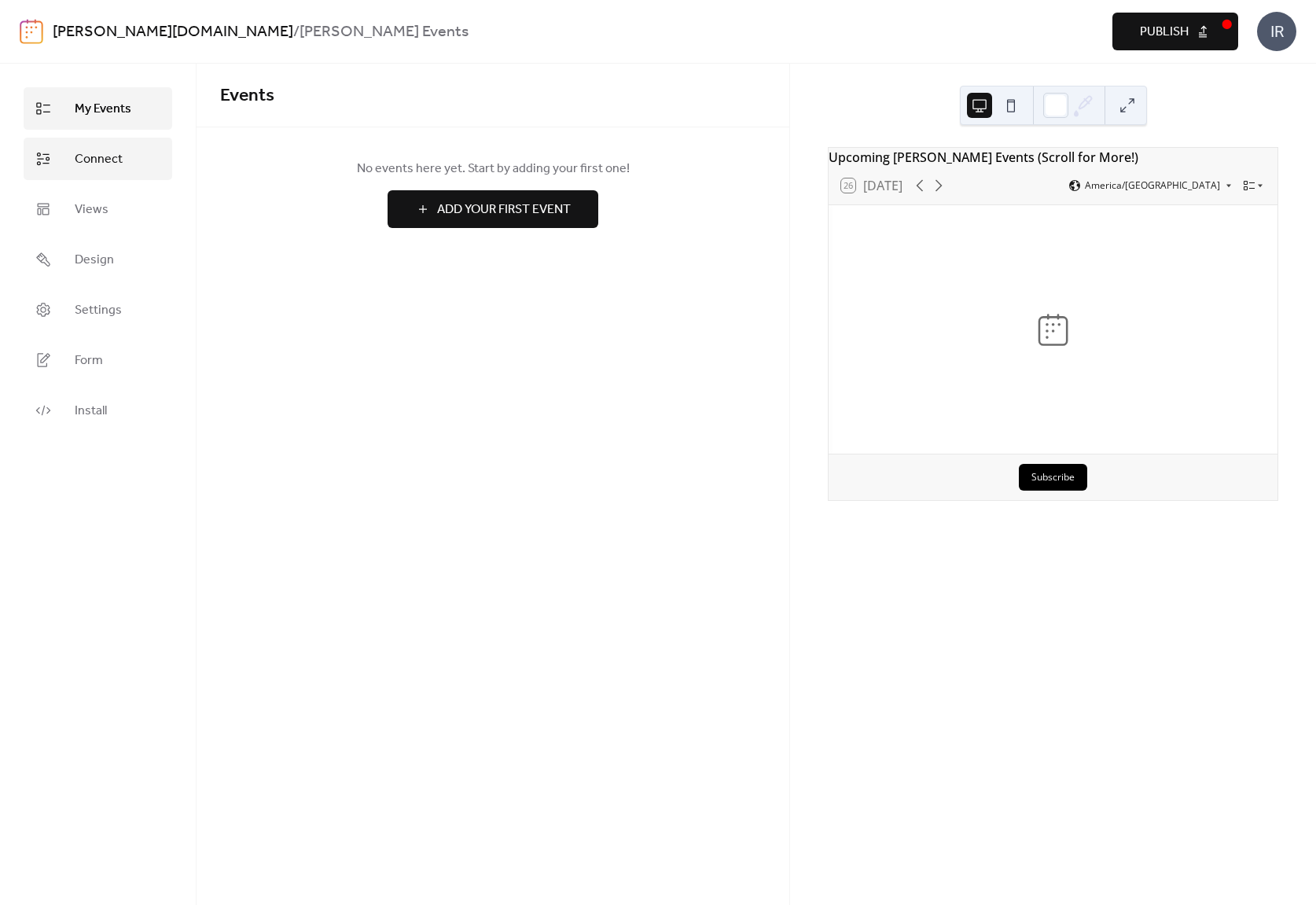
click at [96, 160] on span "Connect" at bounding box center [98, 159] width 48 height 19
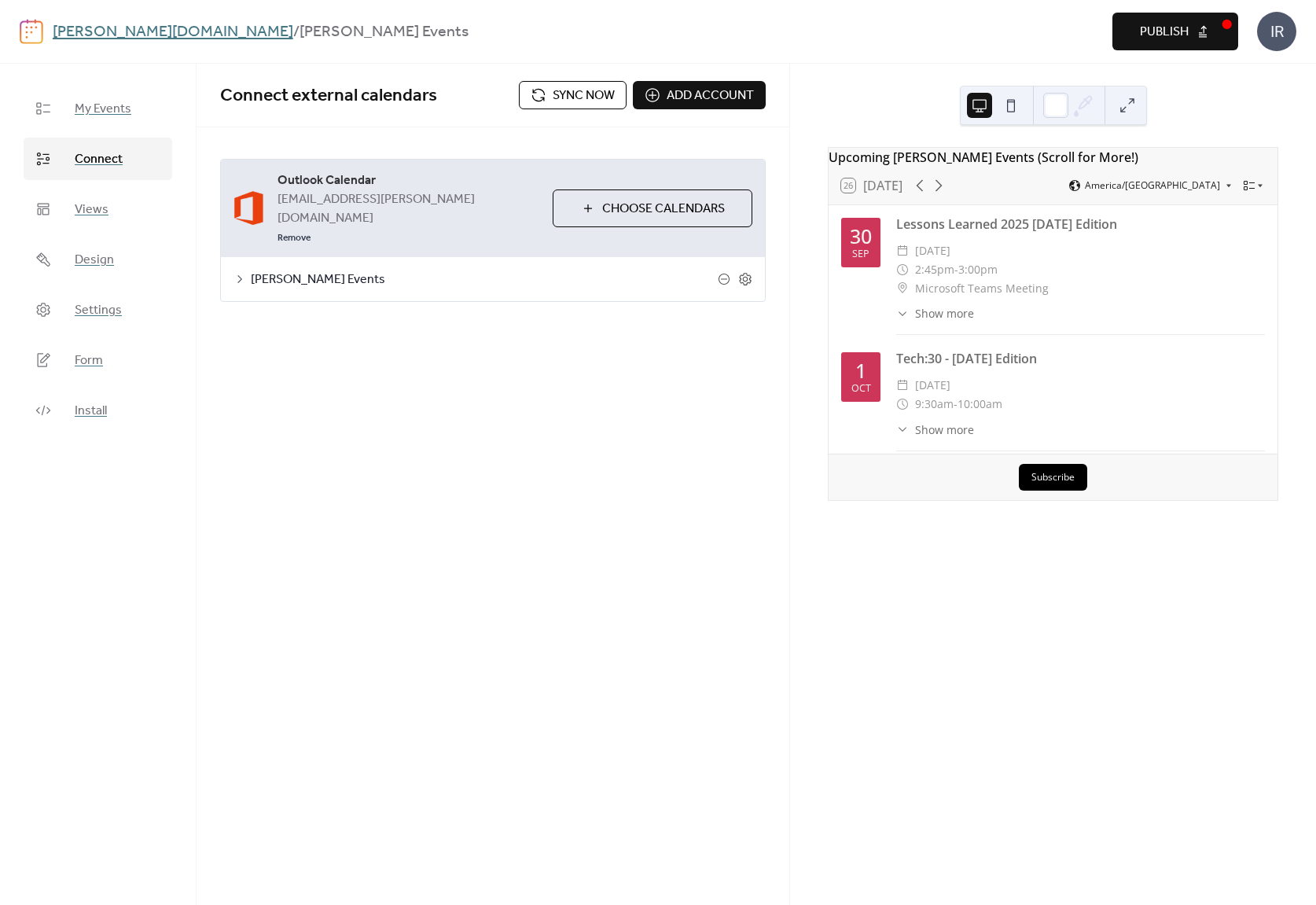
click at [645, 318] on div "Connect external calendars Sync now Add account Outlook Calendar iroth@treanor.…" at bounding box center [493, 215] width 593 height 301
click at [561, 87] on span "Sync now" at bounding box center [584, 96] width 62 height 19
click at [109, 259] on span "Design" at bounding box center [94, 260] width 39 height 19
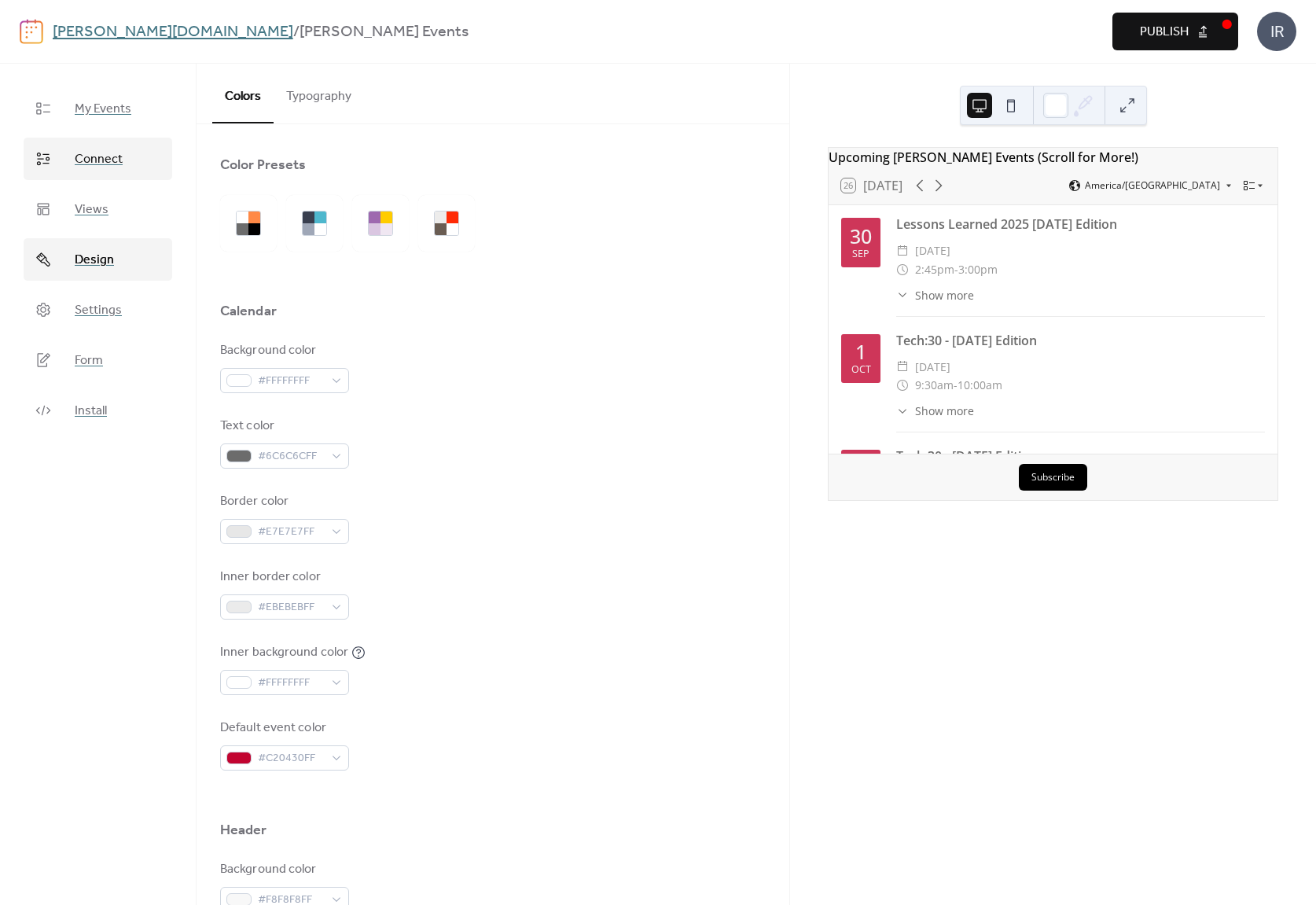
click at [119, 157] on span "Connect" at bounding box center [98, 159] width 48 height 19
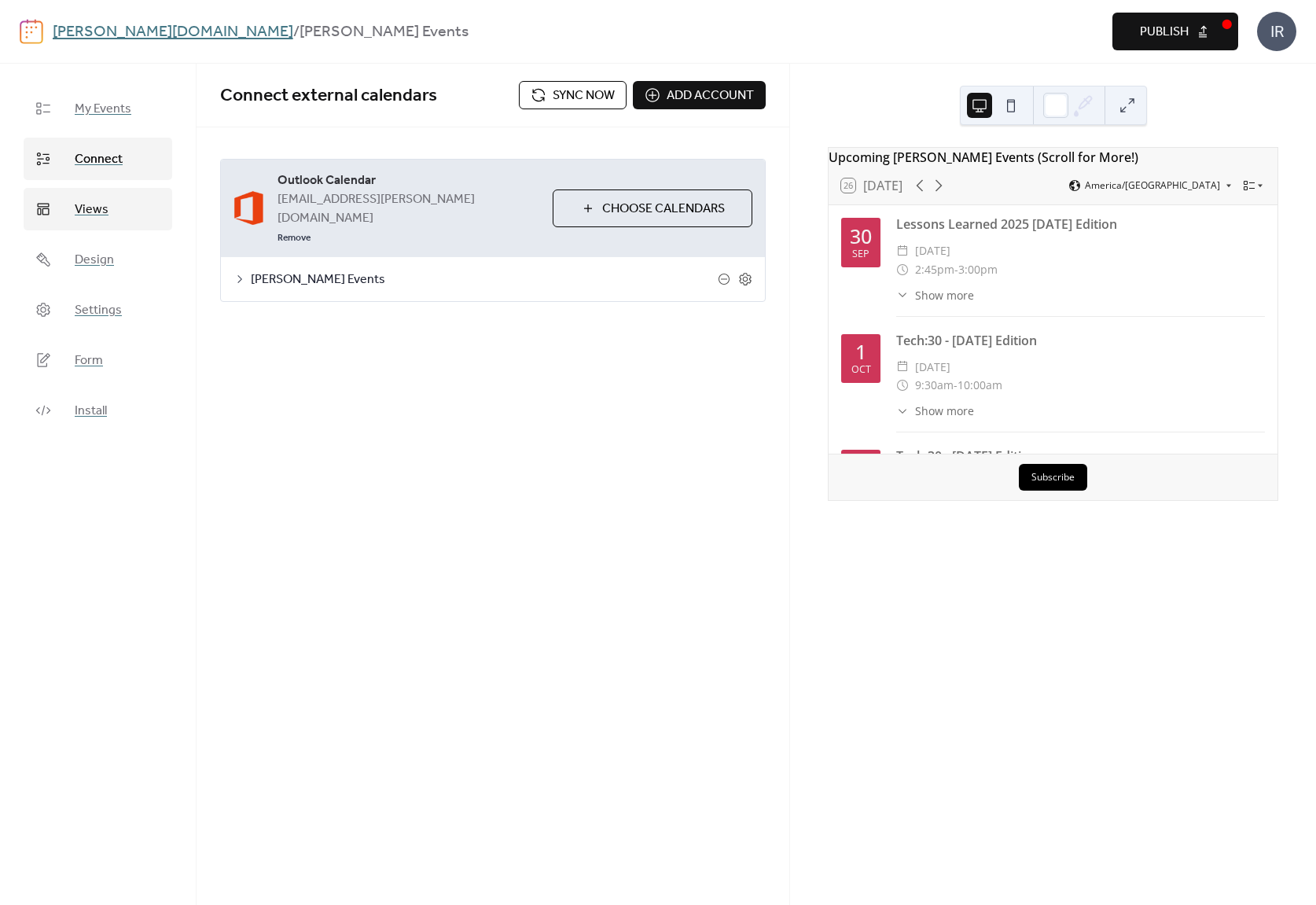
click at [93, 206] on span "Views" at bounding box center [91, 209] width 34 height 19
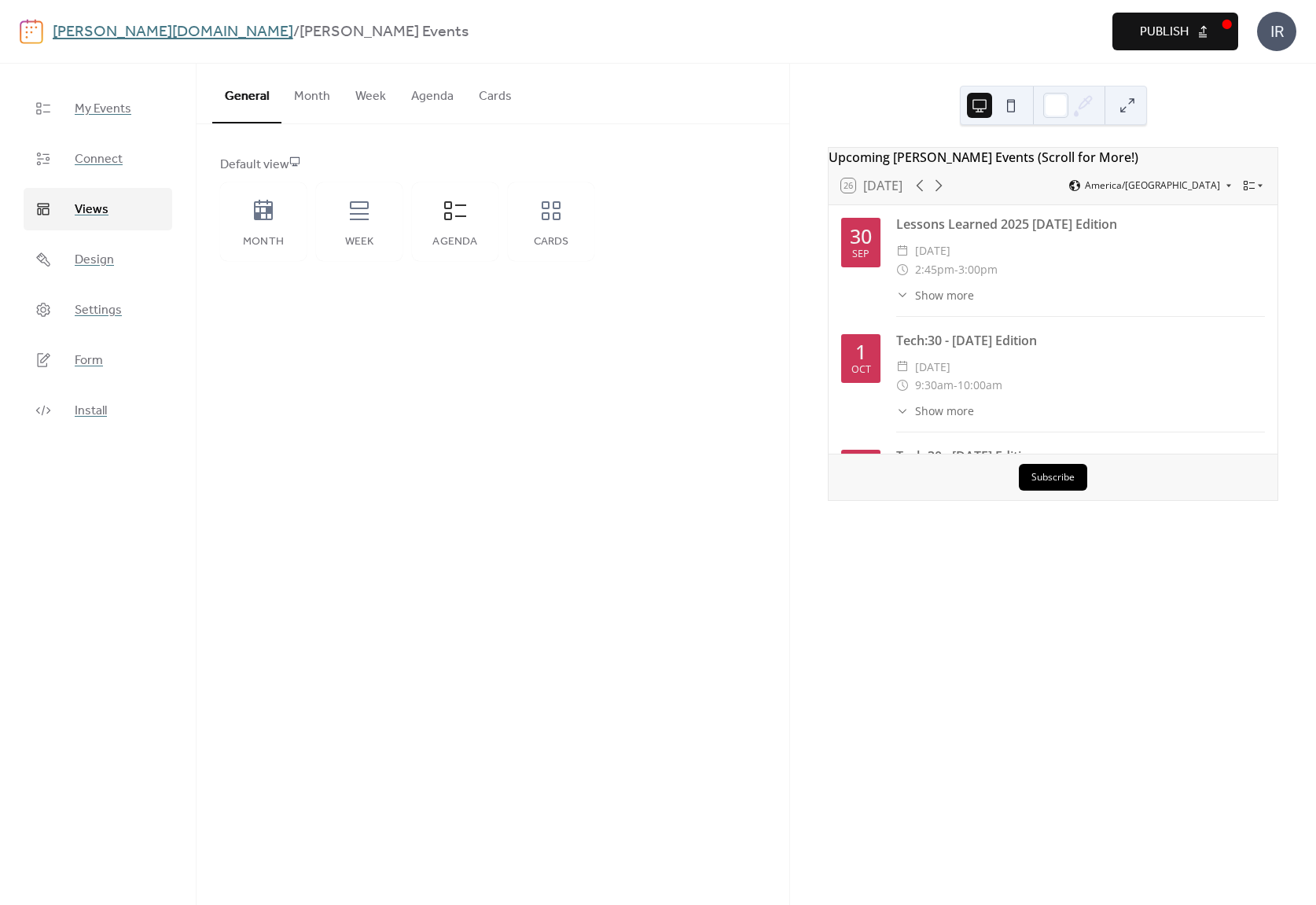
click at [432, 96] on button "Agenda" at bounding box center [432, 93] width 67 height 59
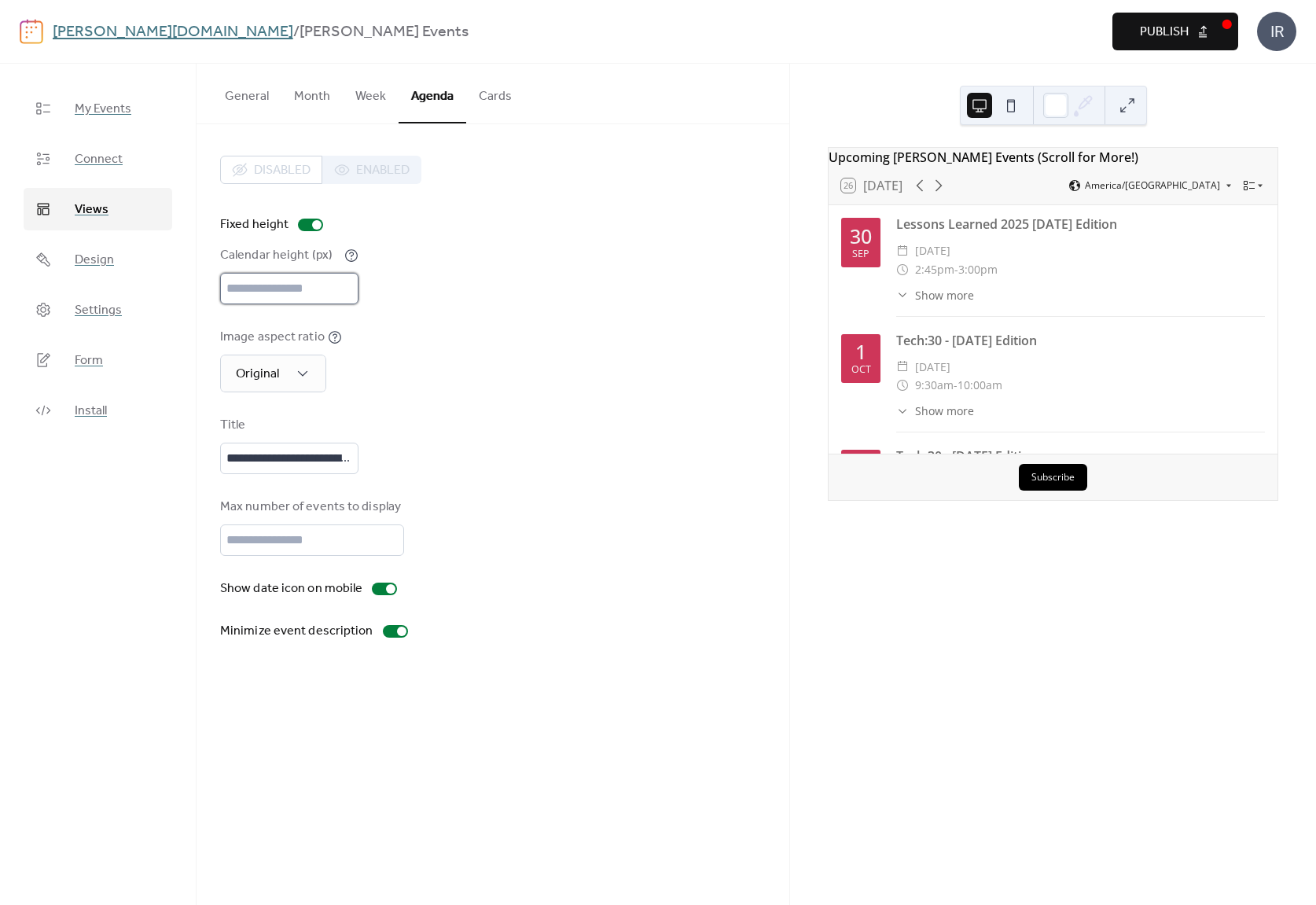
click at [311, 286] on input "***" at bounding box center [289, 288] width 138 height 31
type input "*"
type input "***"
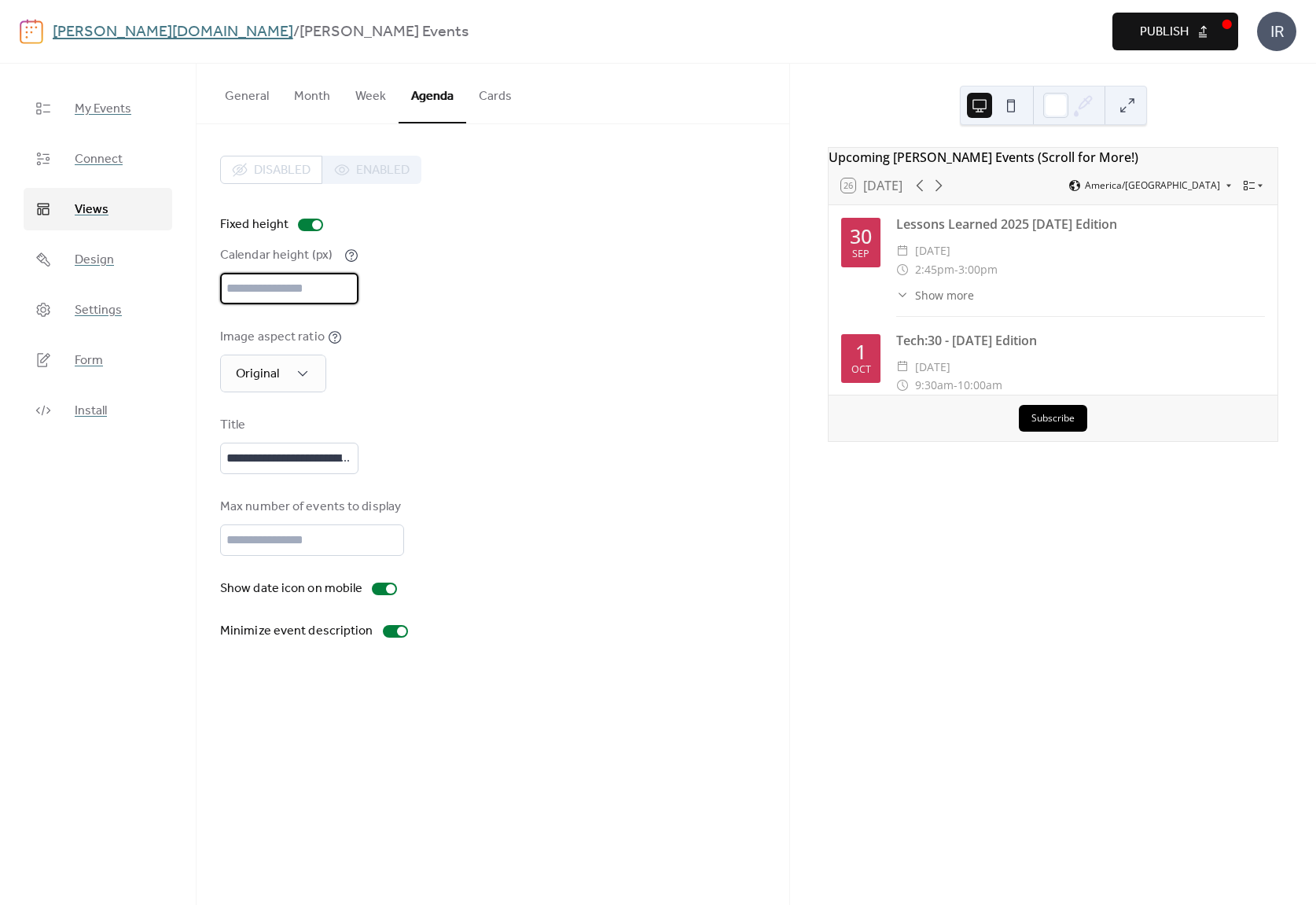
click at [789, 521] on div "**********" at bounding box center [493, 398] width 593 height 548
click at [97, 408] on span "Install" at bounding box center [90, 410] width 32 height 19
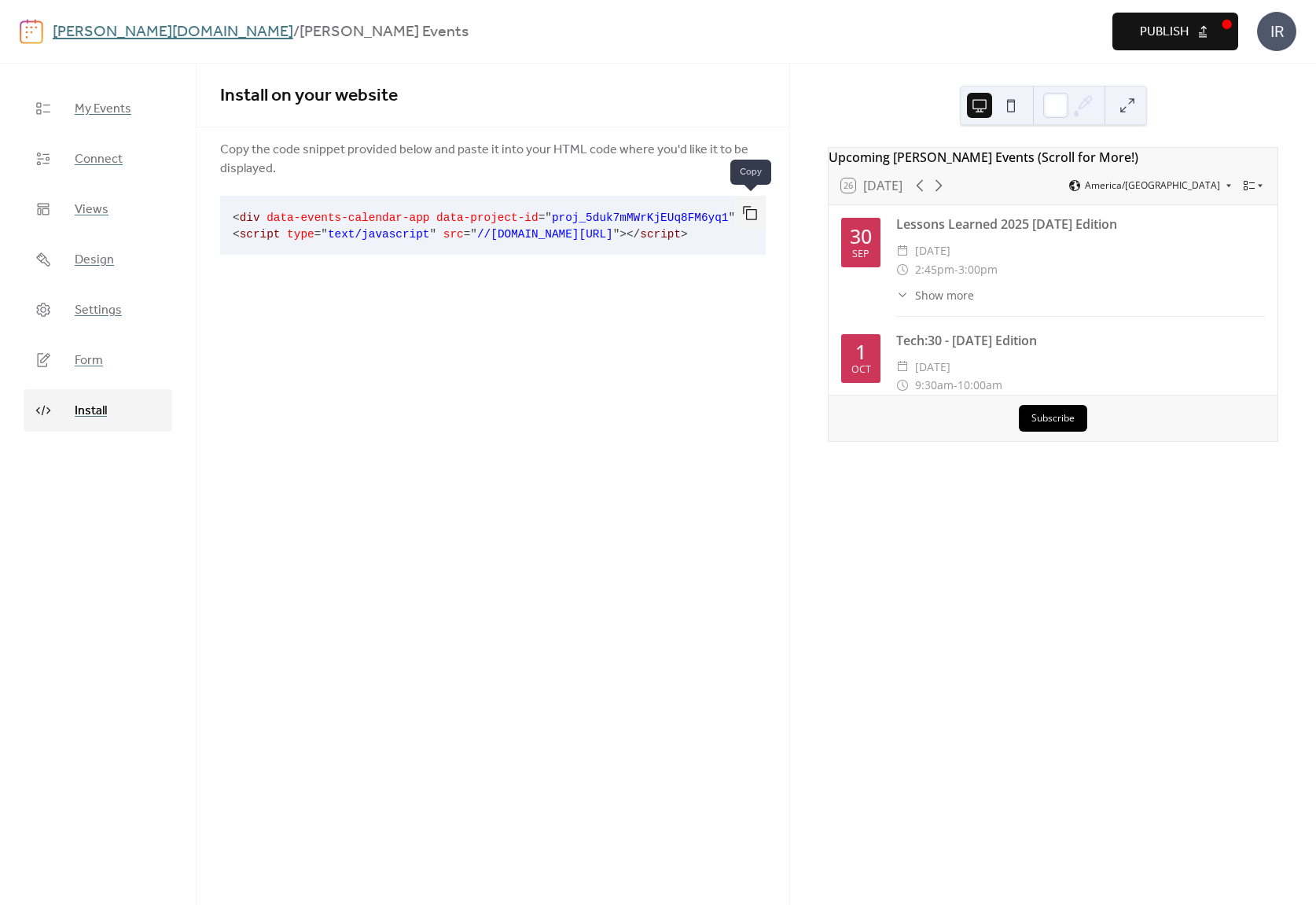
click at [750, 212] on button "button" at bounding box center [749, 213] width 31 height 35
click at [579, 303] on div "Install on your website Copy the code snippet provided below and paste it into …" at bounding box center [493, 484] width 593 height 841
click at [107, 259] on span "Design" at bounding box center [94, 260] width 39 height 19
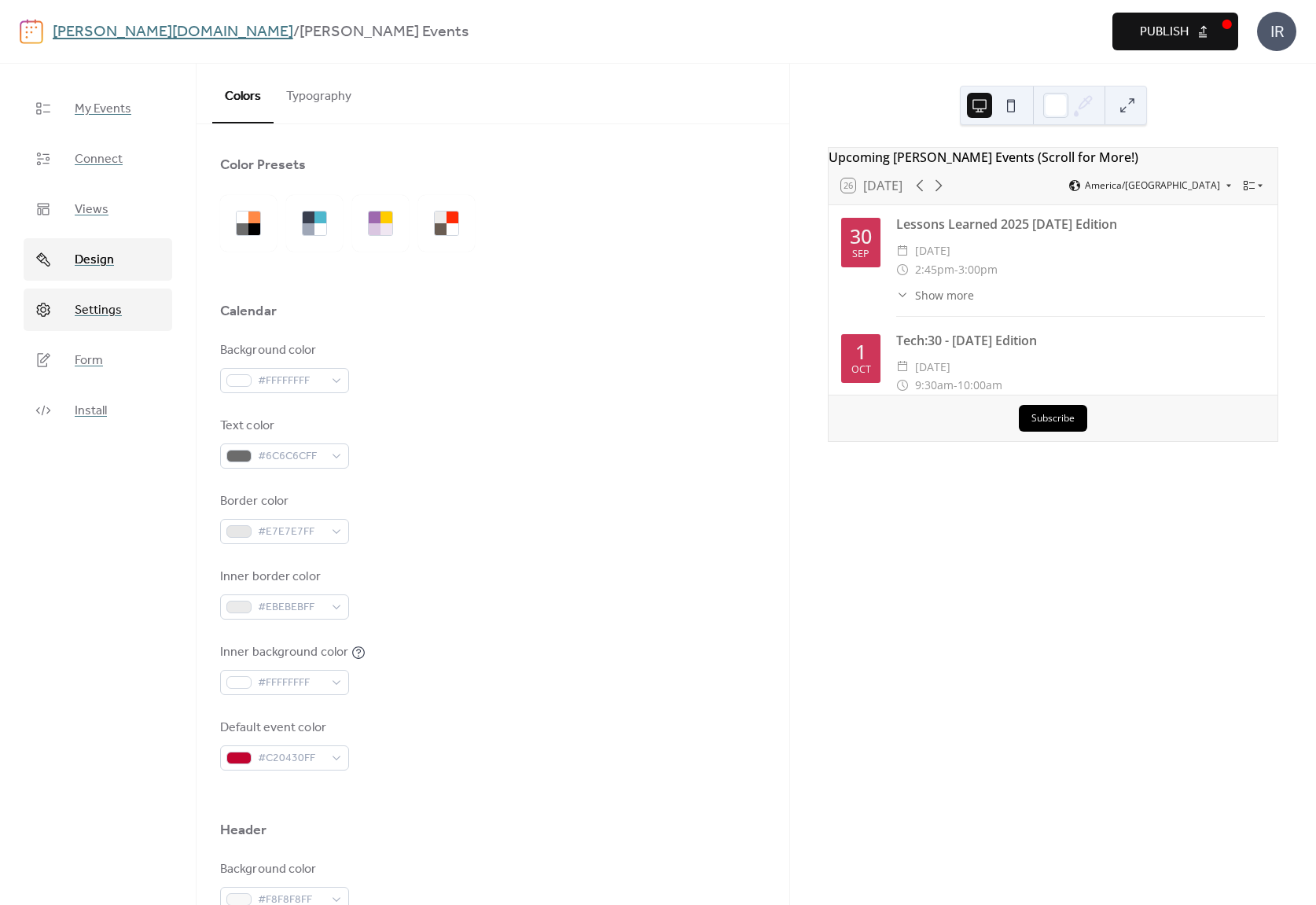
click at [97, 313] on span "Settings" at bounding box center [97, 310] width 47 height 19
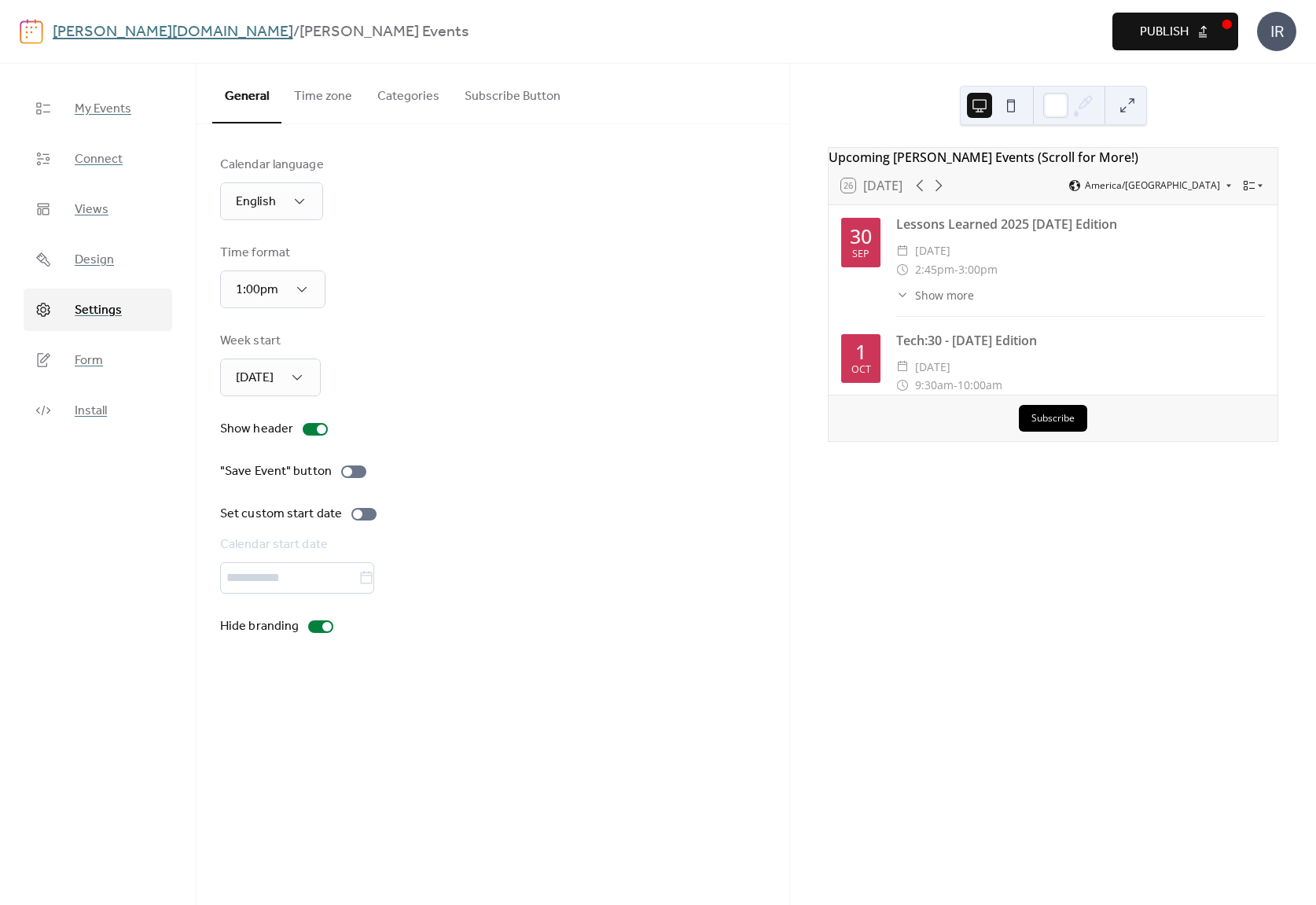
click at [501, 94] on button "Subscribe Button" at bounding box center [512, 93] width 121 height 59
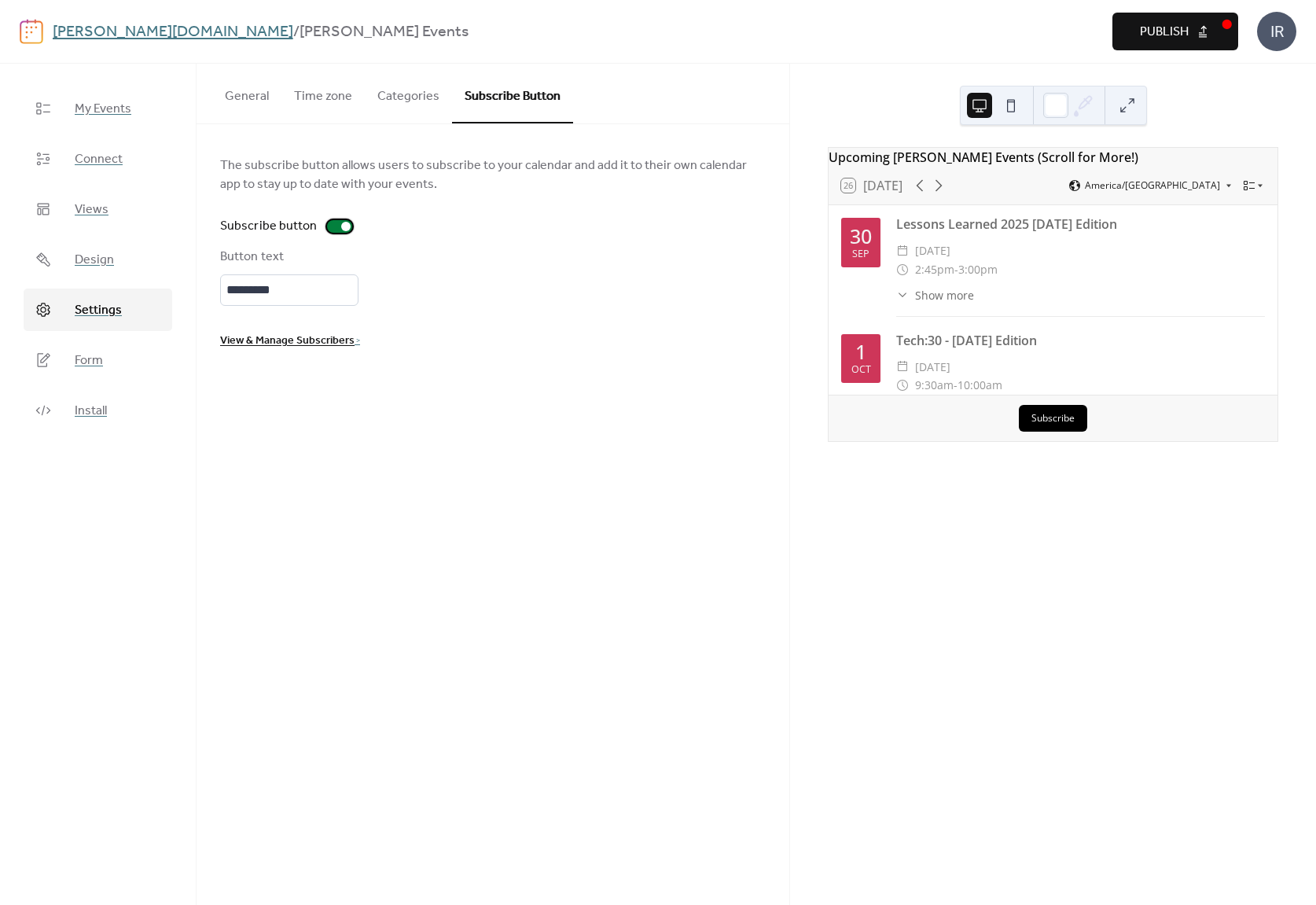
click at [341, 226] on div at bounding box center [346, 226] width 10 height 10
click at [428, 241] on div "The subscribe button allows users to subscribe to your calendar and add it to t…" at bounding box center [493, 253] width 546 height 194
click at [412, 95] on button "Categories" at bounding box center [409, 93] width 87 height 59
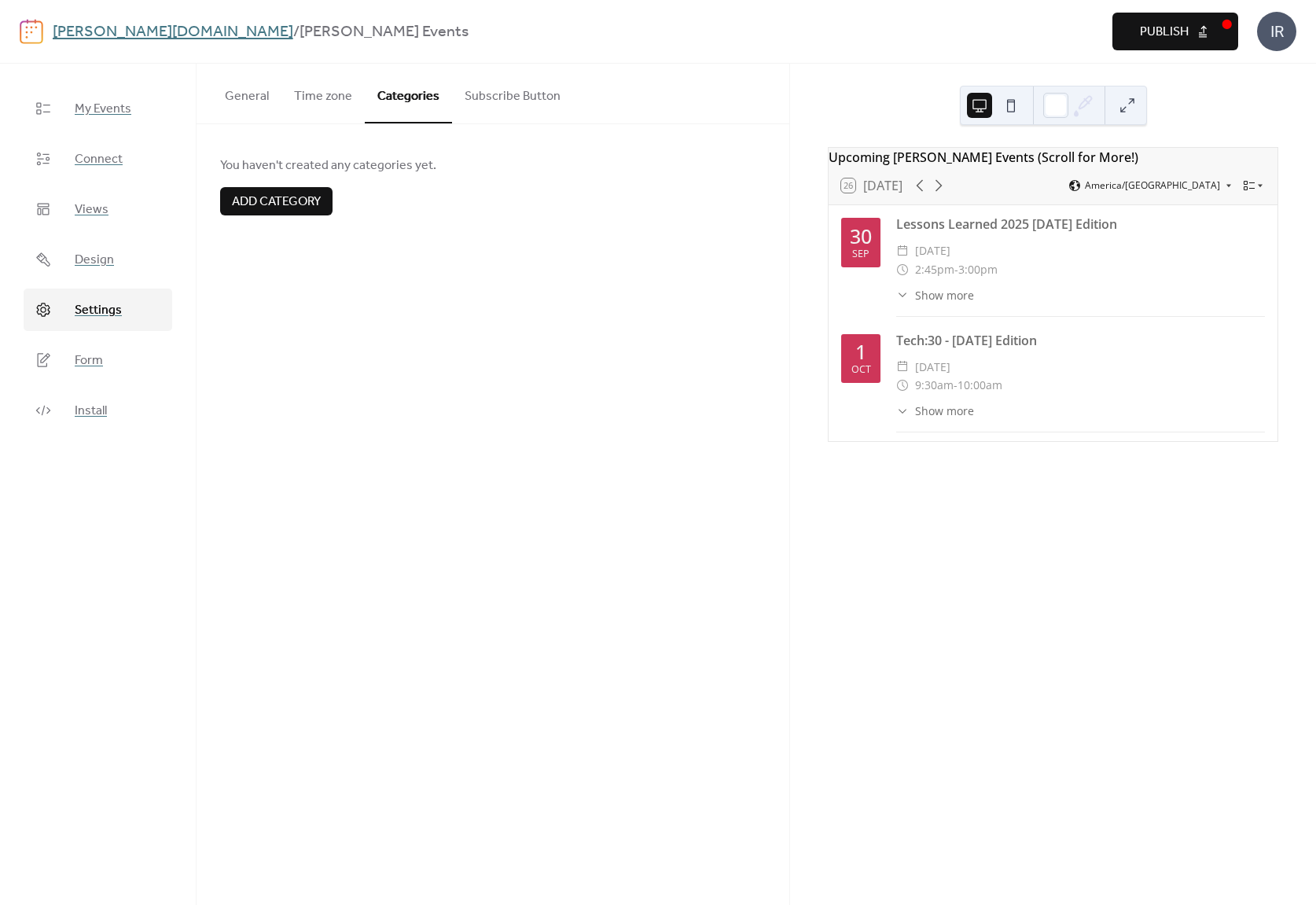
click at [327, 97] on button "Time zone" at bounding box center [323, 93] width 83 height 59
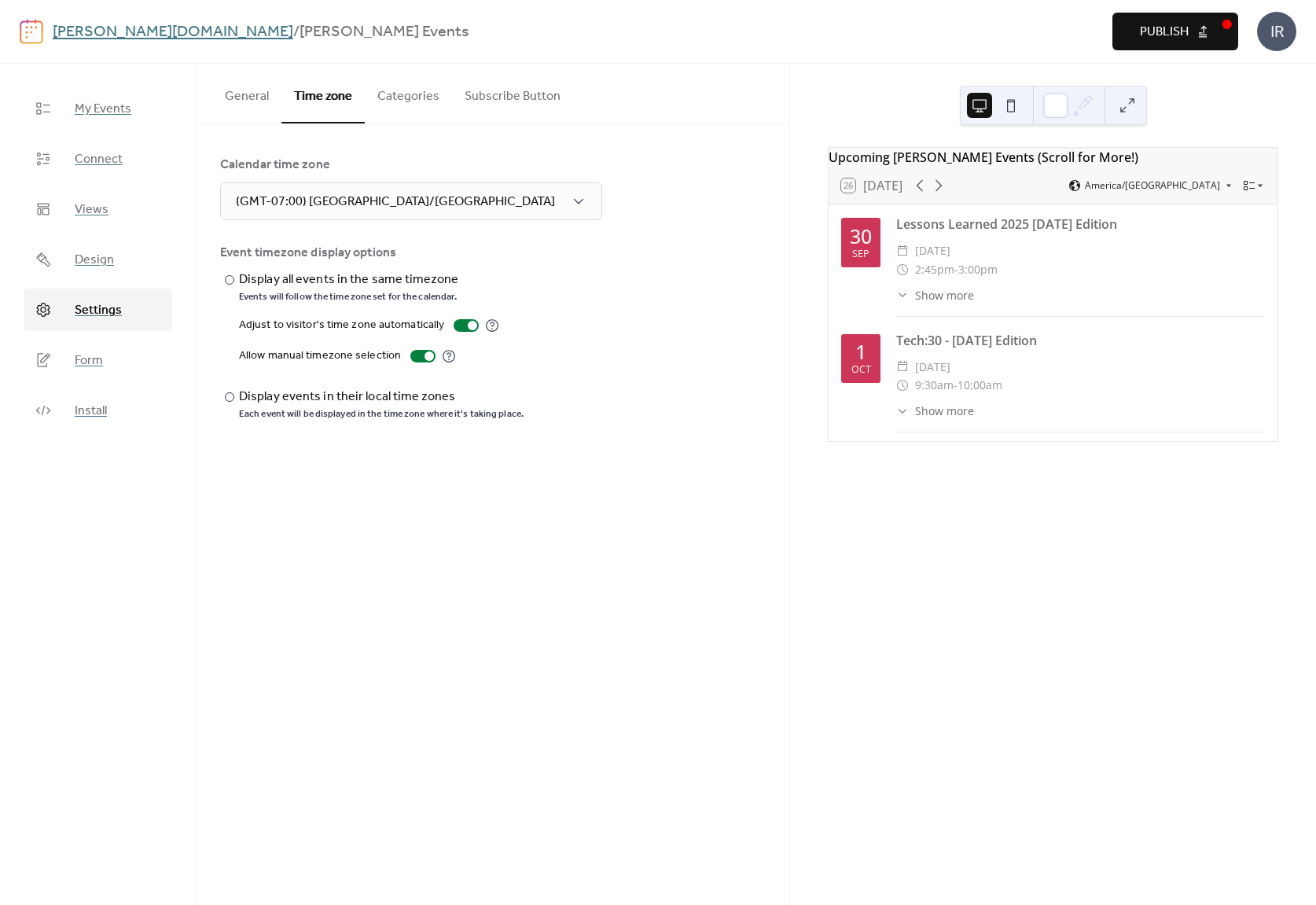
click at [250, 92] on button "General" at bounding box center [246, 93] width 69 height 59
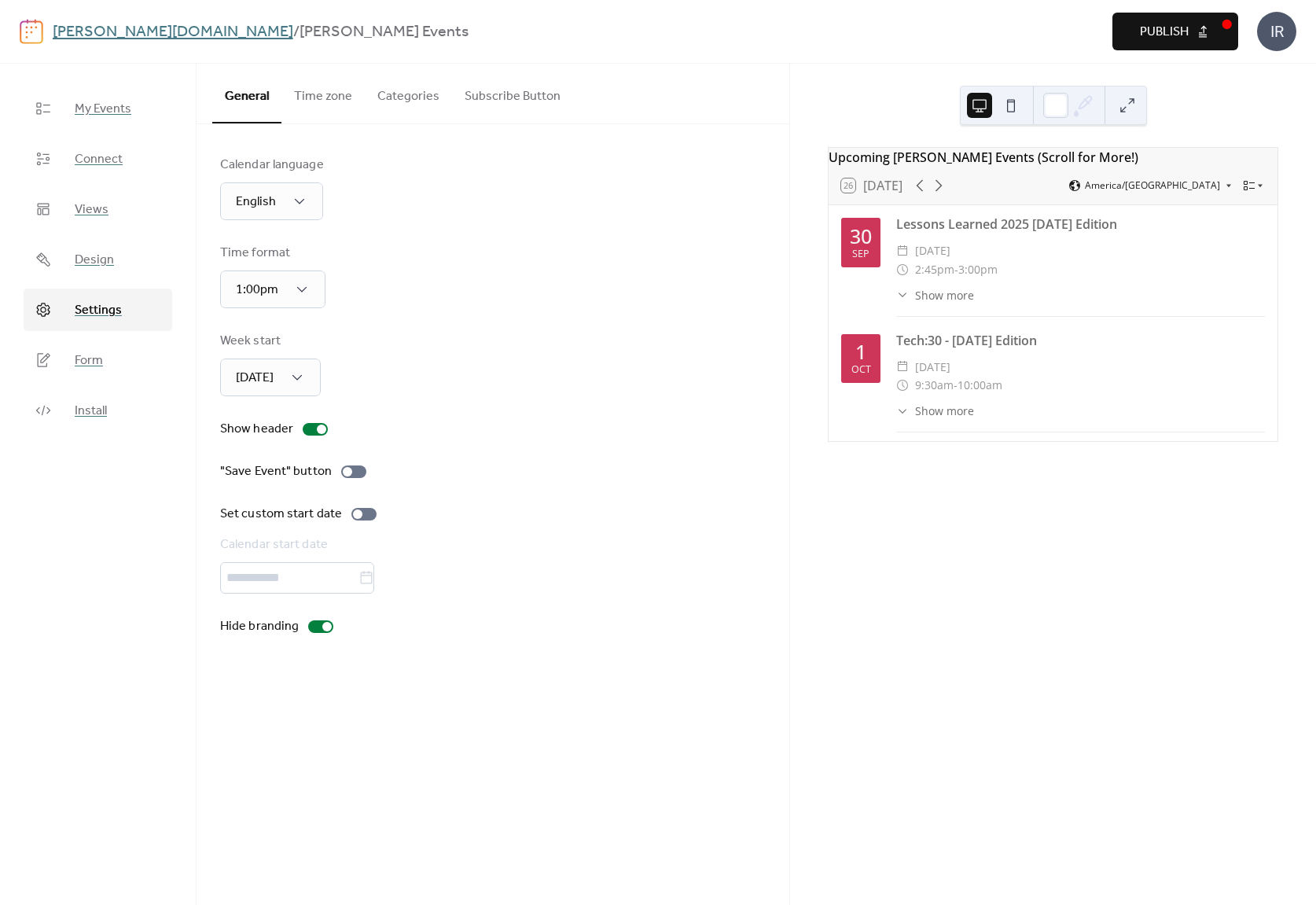
click at [1165, 29] on span "Publish" at bounding box center [1164, 32] width 49 height 19
click at [99, 213] on span "Views" at bounding box center [91, 209] width 34 height 19
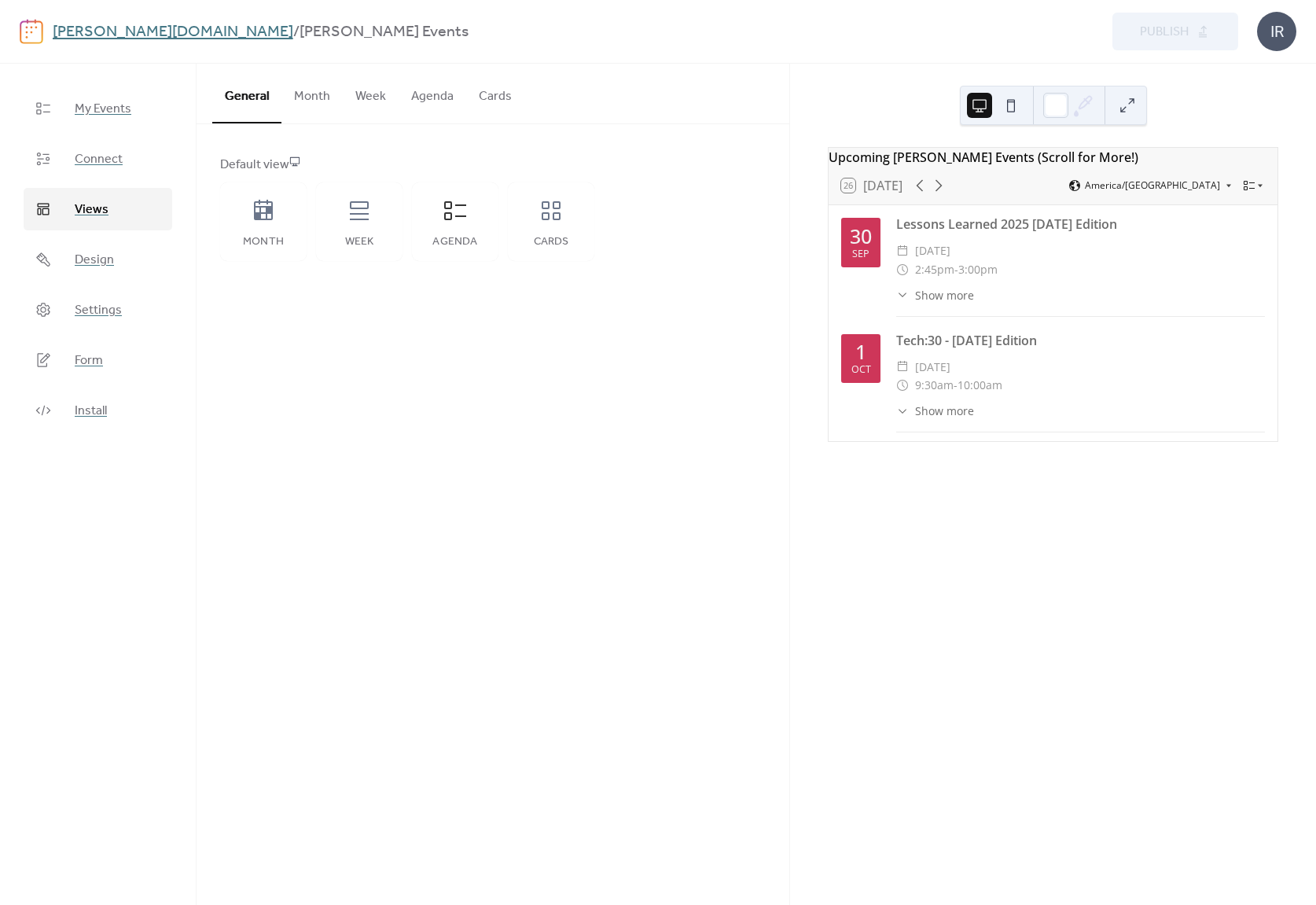
click at [428, 97] on button "Agenda" at bounding box center [432, 93] width 67 height 59
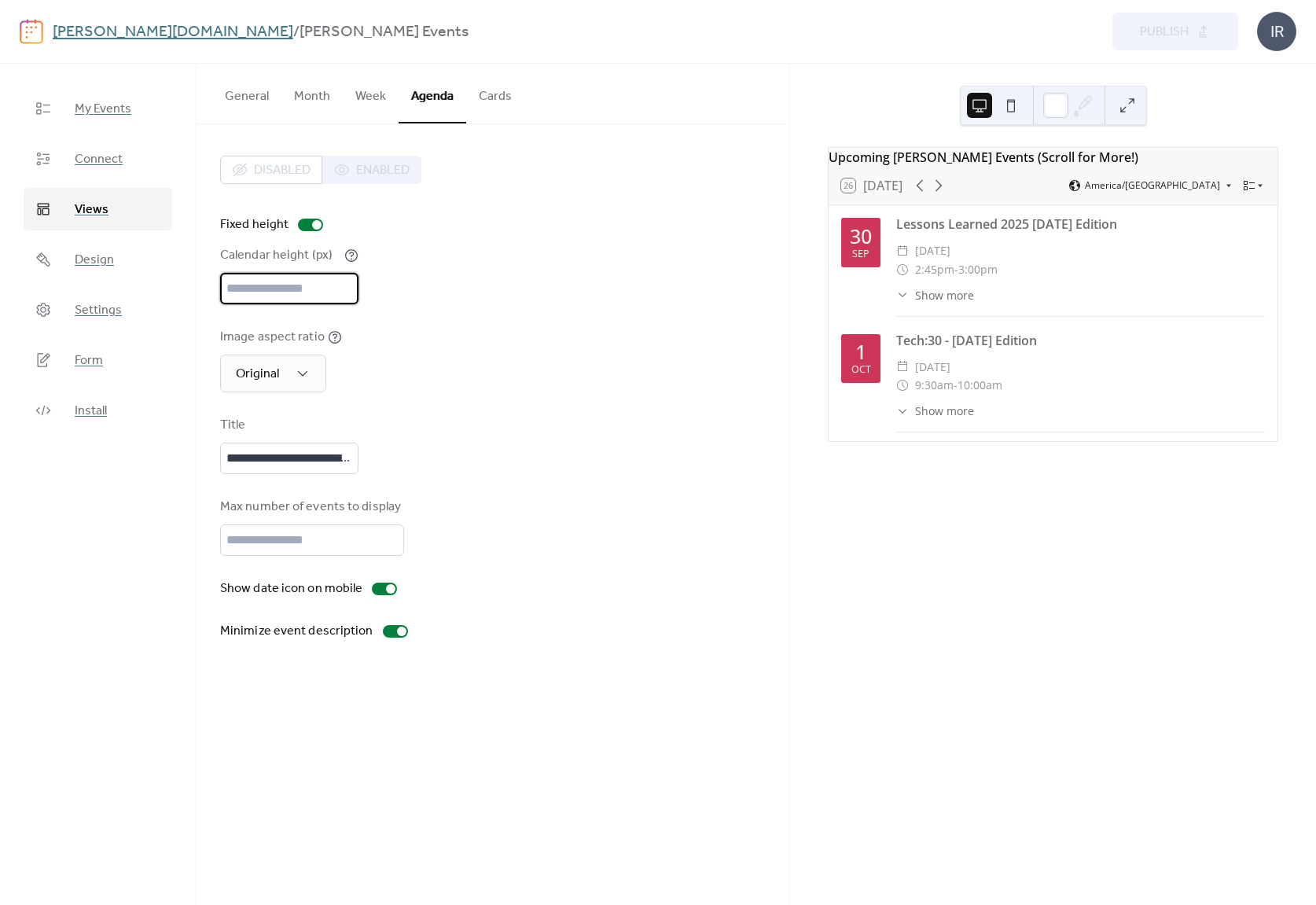
click at [296, 290] on input "***" at bounding box center [289, 288] width 138 height 31
drag, startPoint x: 296, startPoint y: 290, endPoint x: 198, endPoint y: 285, distance: 98.1
click at [198, 285] on div "**********" at bounding box center [493, 398] width 593 height 548
drag, startPoint x: 315, startPoint y: 287, endPoint x: 213, endPoint y: 282, distance: 102.1
click at [213, 282] on div "**********" at bounding box center [493, 398] width 593 height 548
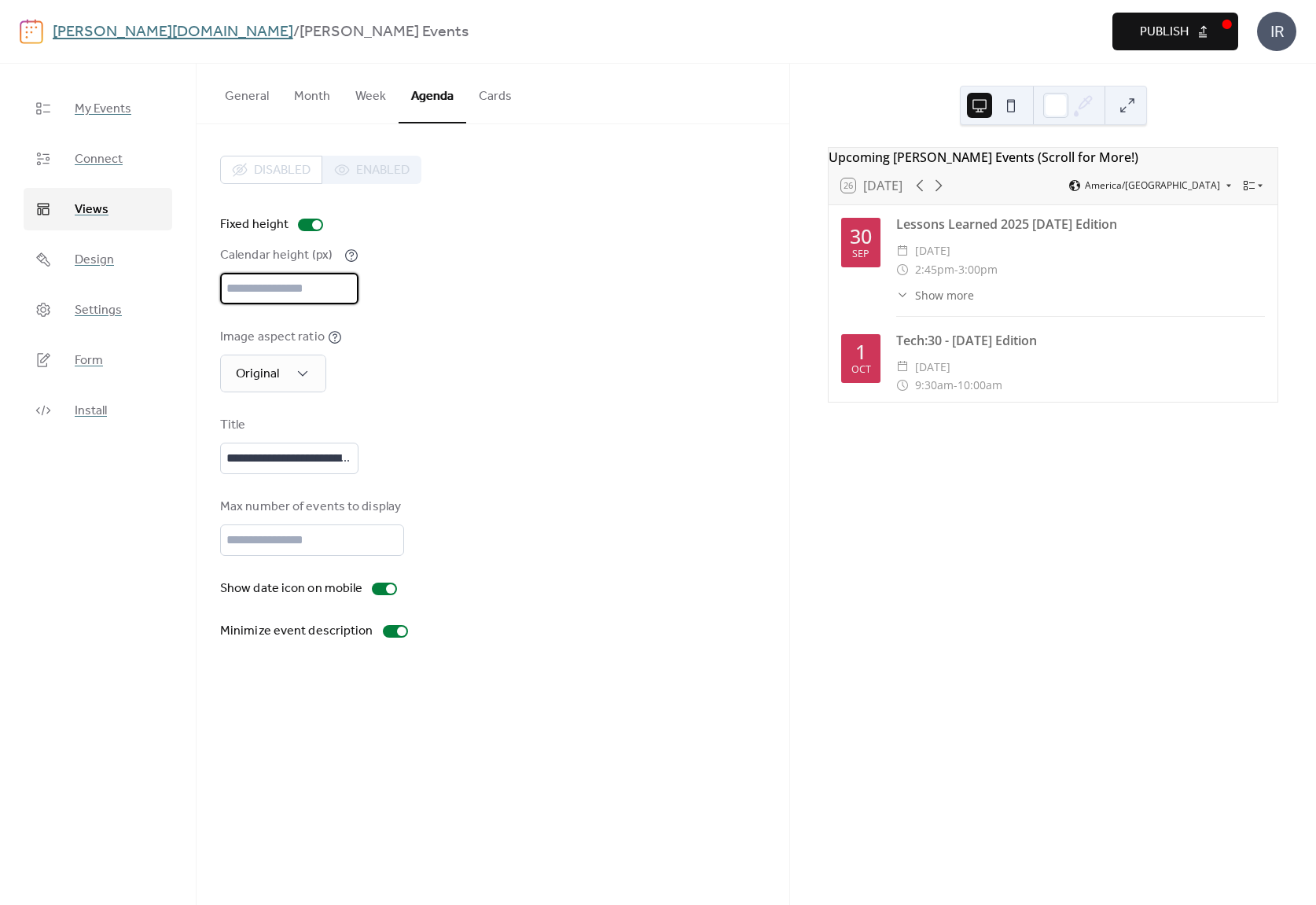
click at [529, 290] on div "Calendar height (px) ***" at bounding box center [493, 276] width 546 height 59
drag, startPoint x: 230, startPoint y: 276, endPoint x: 215, endPoint y: 275, distance: 15.0
click at [215, 275] on div "**********" at bounding box center [493, 398] width 593 height 548
type input "***"
click at [578, 328] on div "Image aspect ratio Original" at bounding box center [493, 360] width 546 height 65
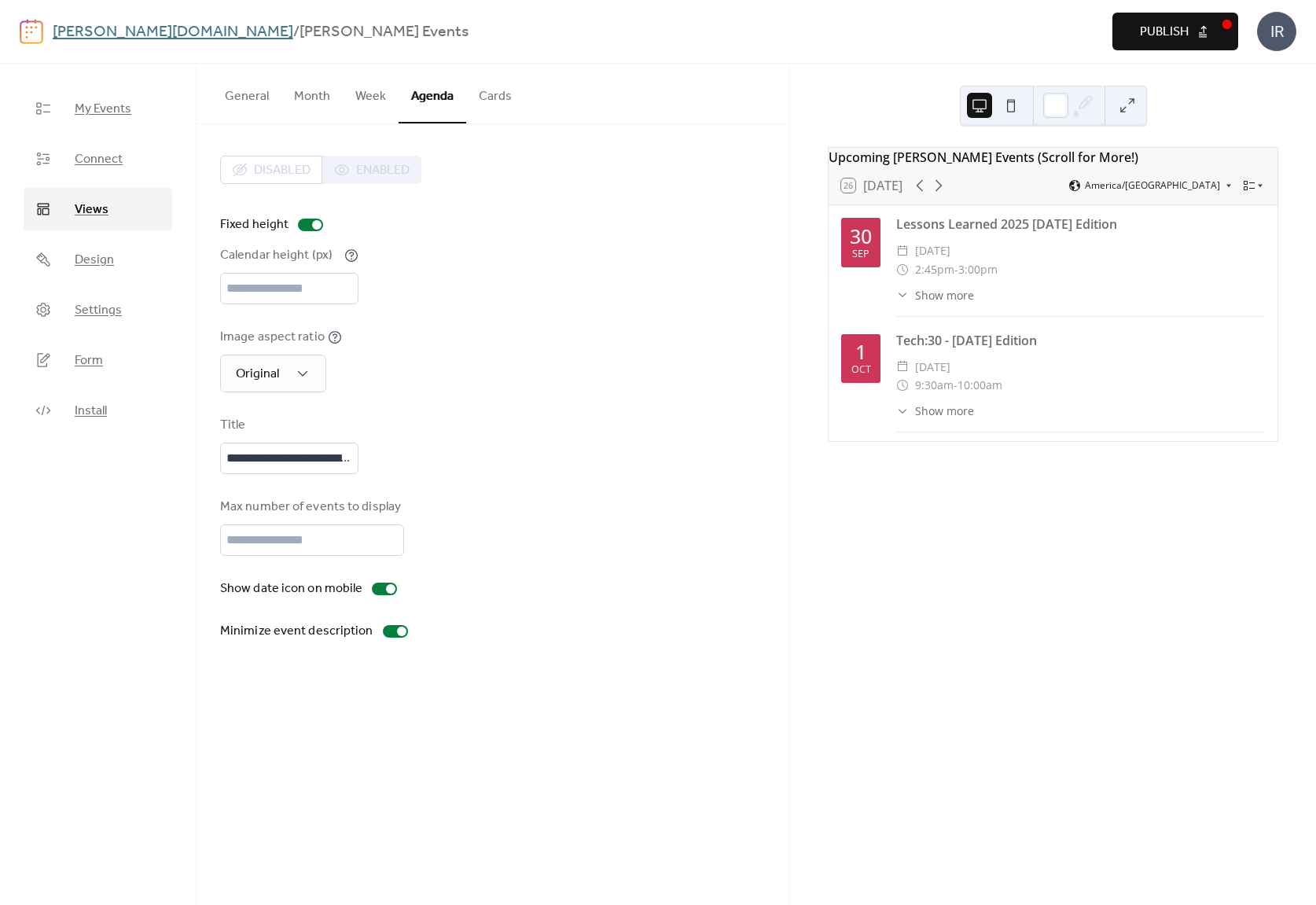
click at [1172, 27] on span "Publish" at bounding box center [1164, 32] width 49 height 19
click at [91, 163] on span "Connect" at bounding box center [98, 159] width 48 height 19
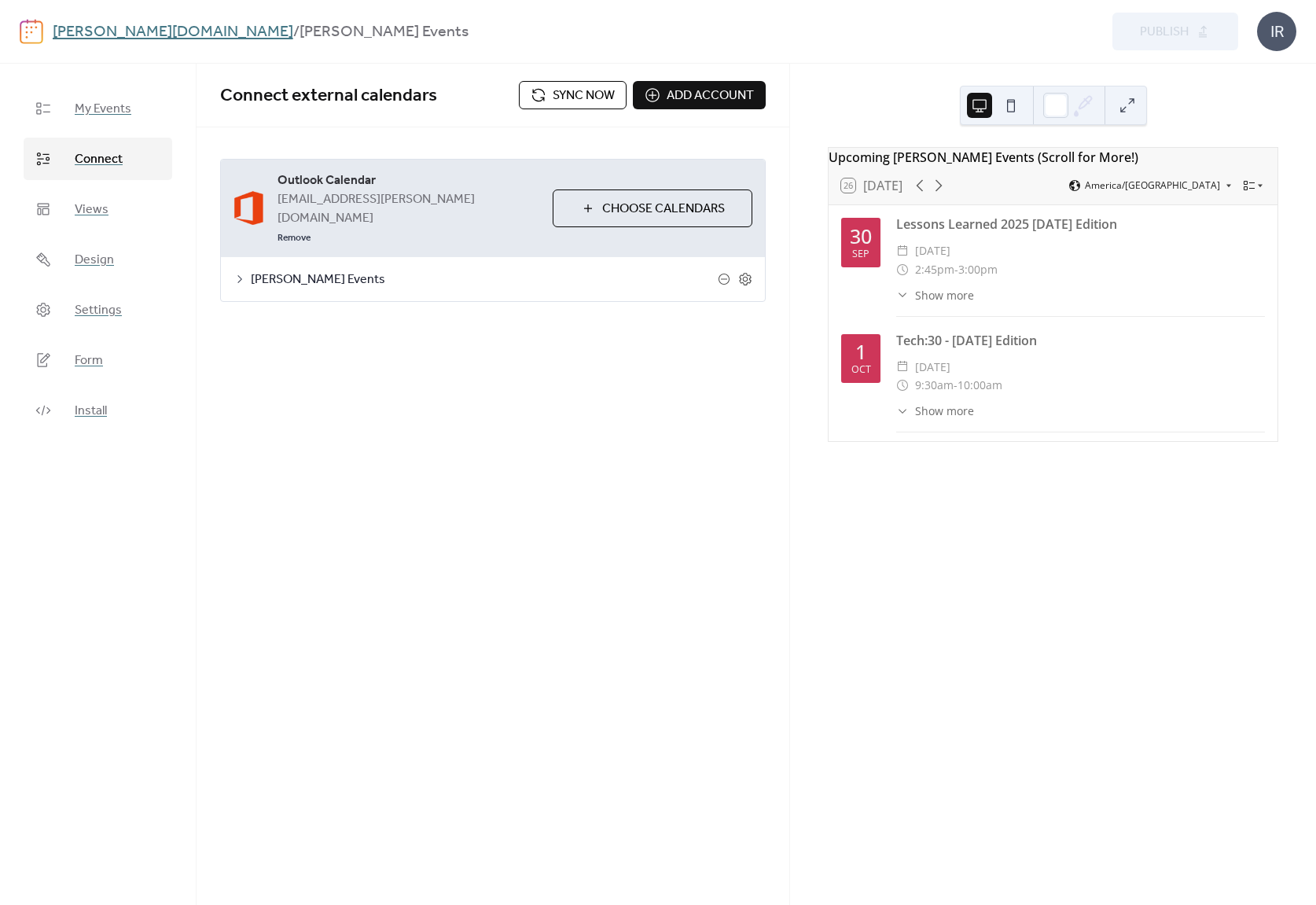
click at [583, 92] on span "Sync now" at bounding box center [584, 96] width 62 height 19
